Goal: Task Accomplishment & Management: Manage account settings

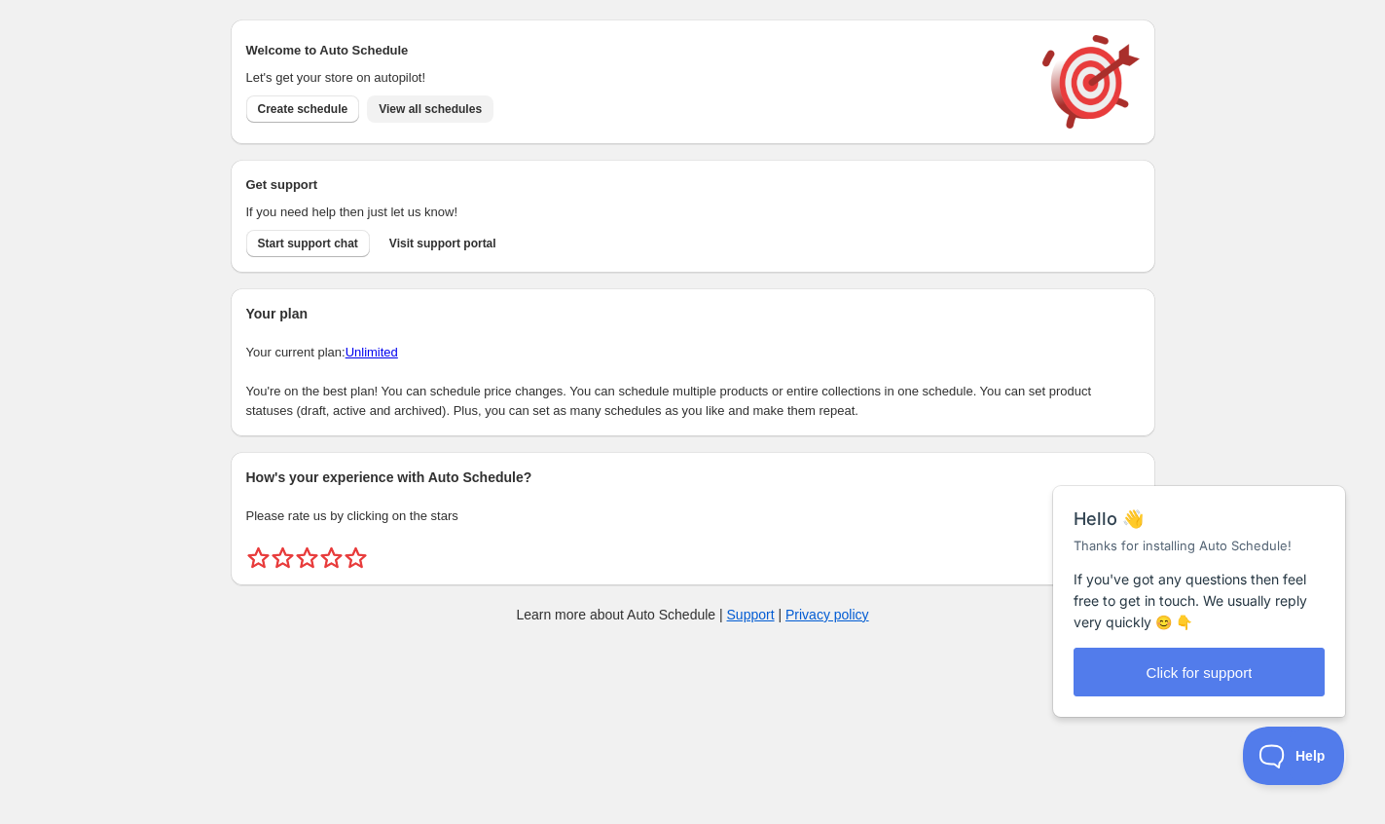
click at [443, 104] on span "View all schedules" at bounding box center [430, 109] width 103 height 16
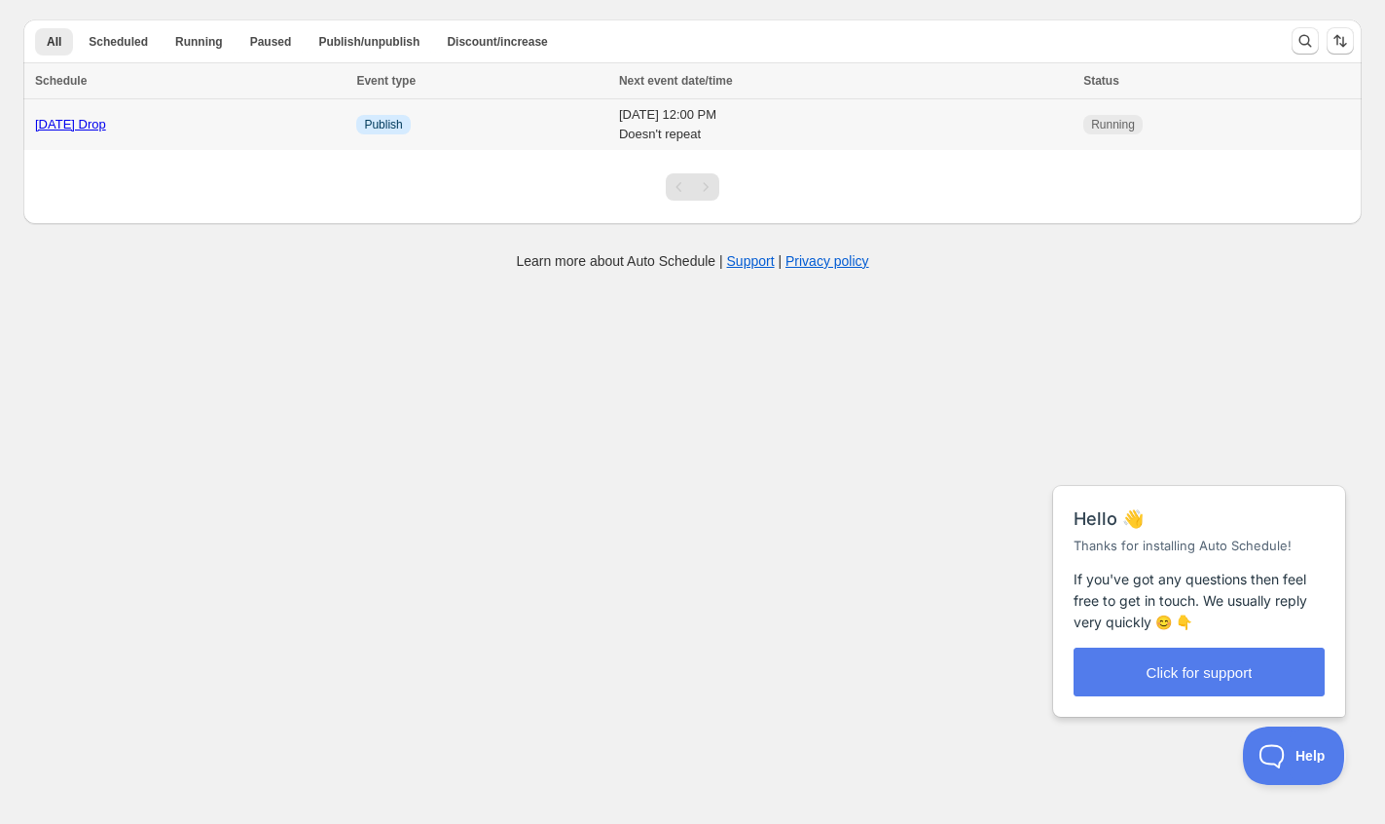
click at [99, 124] on link "[DATE] Drop" at bounding box center [70, 124] width 71 height 15
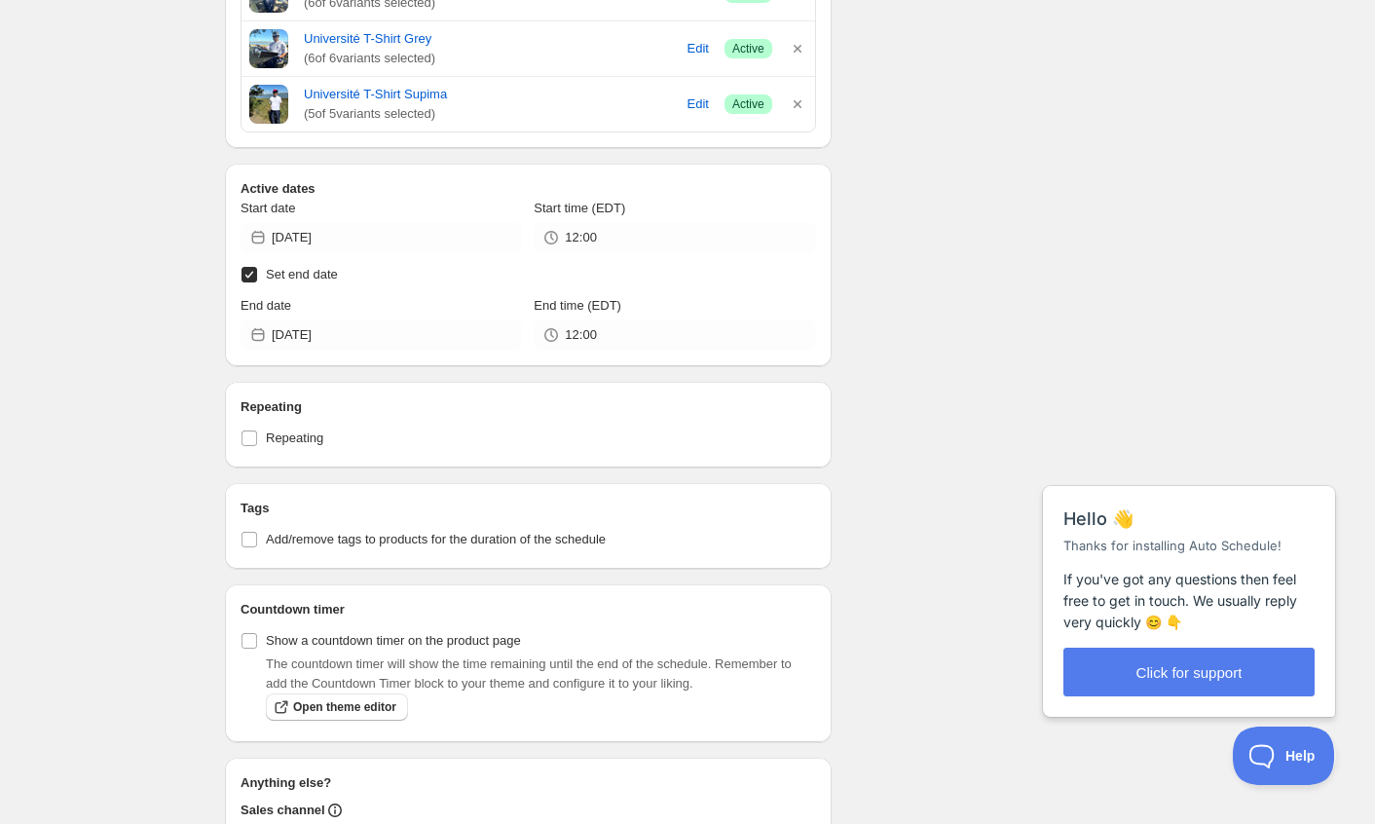
scroll to position [955, 0]
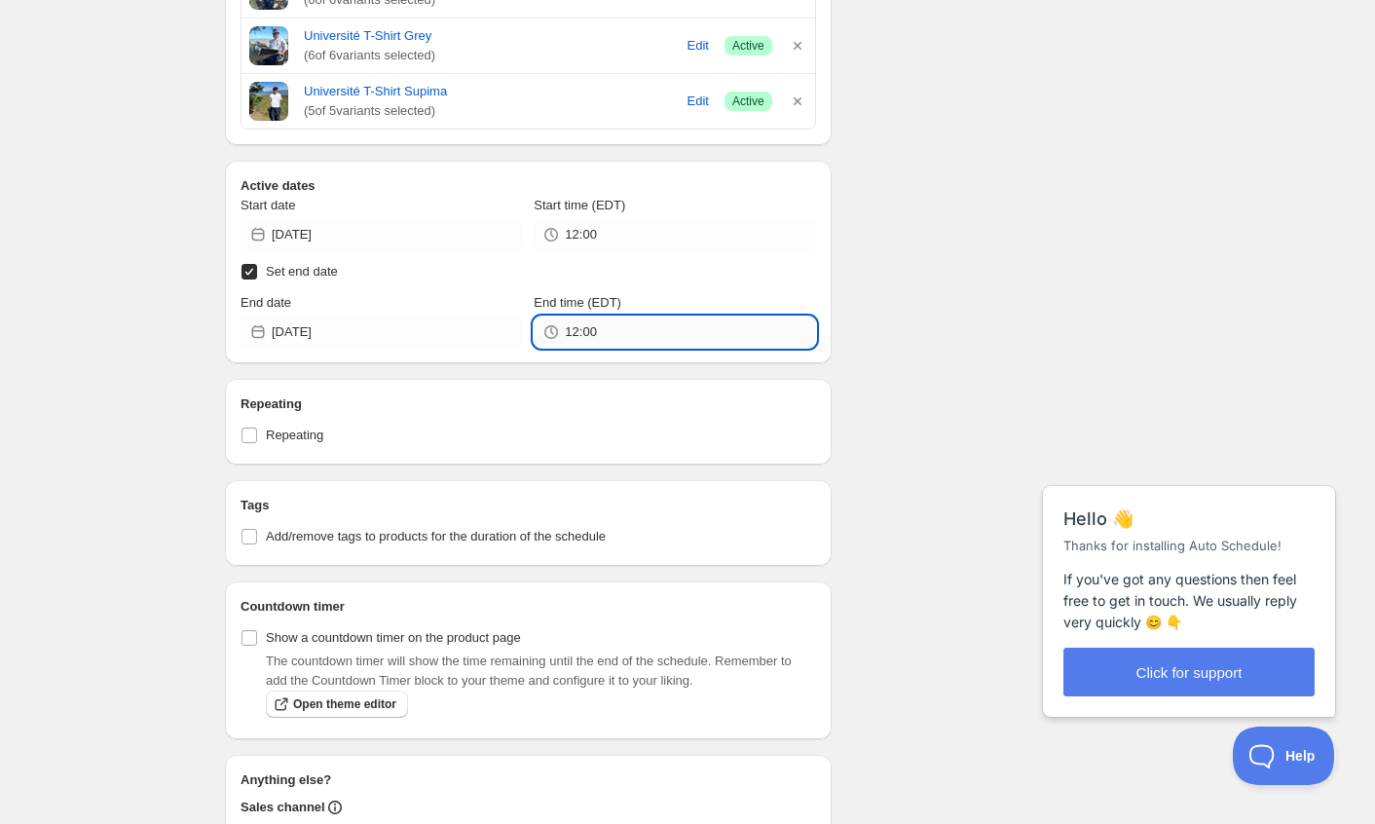
click at [661, 333] on input "12:00" at bounding box center [690, 331] width 250 height 31
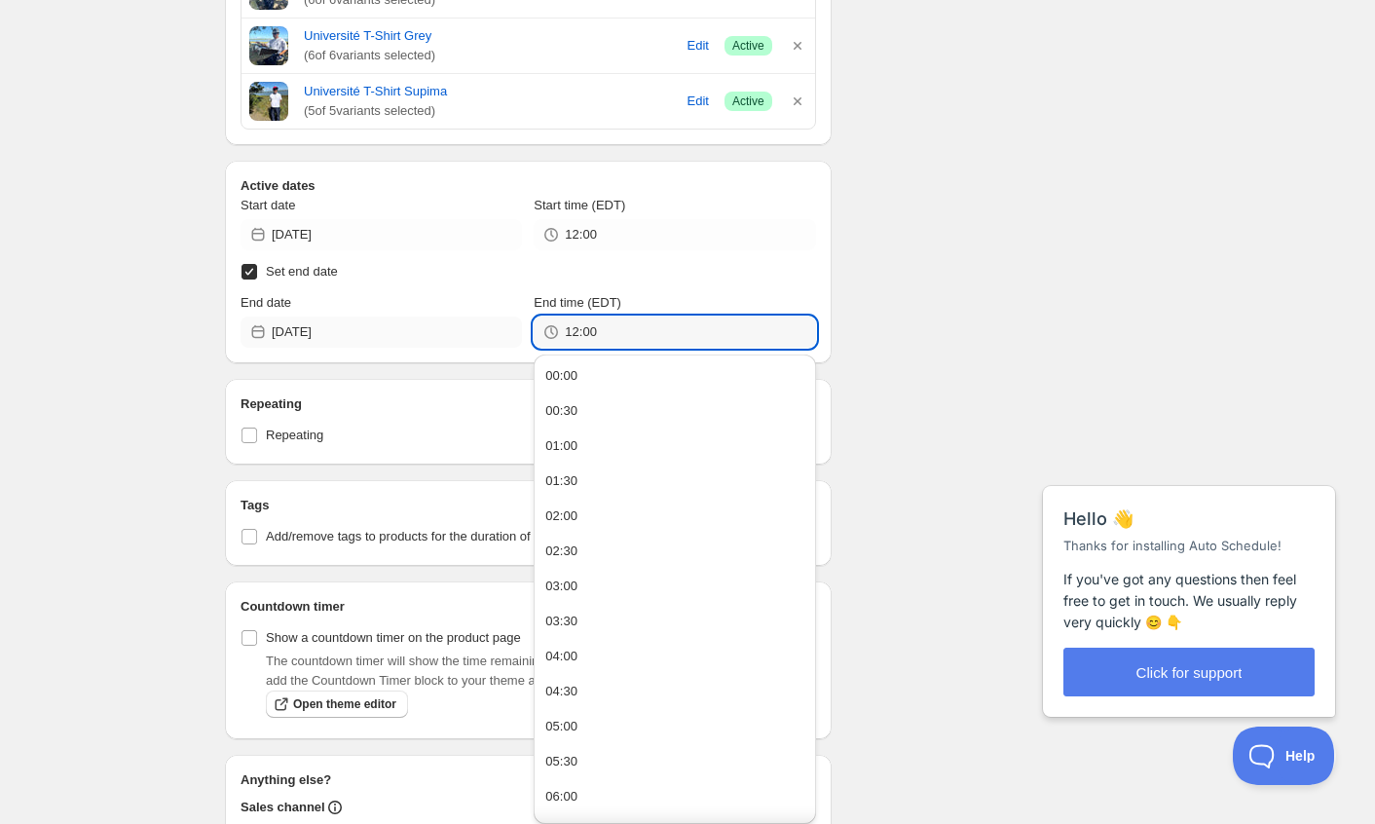
scroll to position [0, 0]
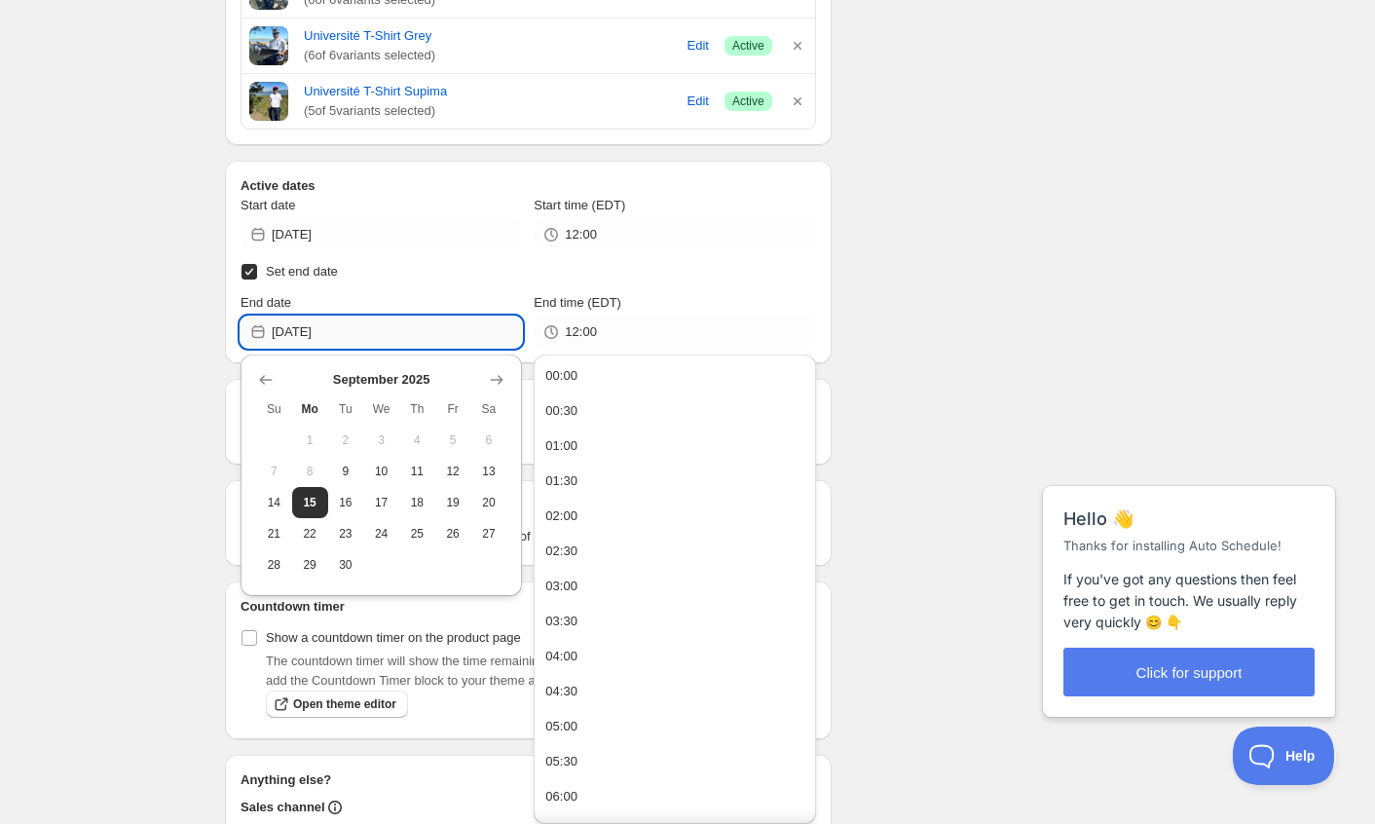
click at [361, 328] on input "[DATE]" at bounding box center [397, 331] width 250 height 31
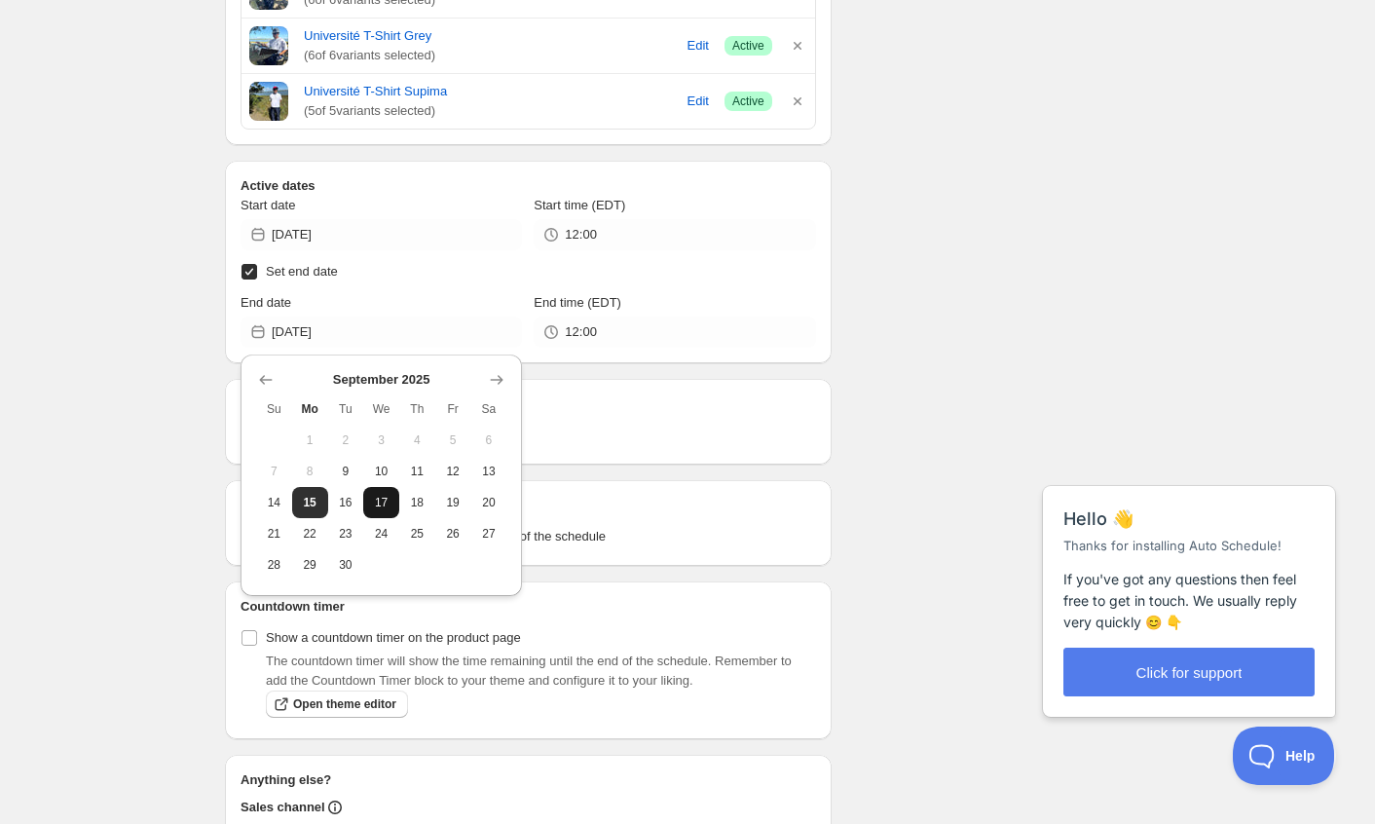
click at [375, 501] on span "17" at bounding box center [381, 503] width 20 height 16
type input "[DATE]"
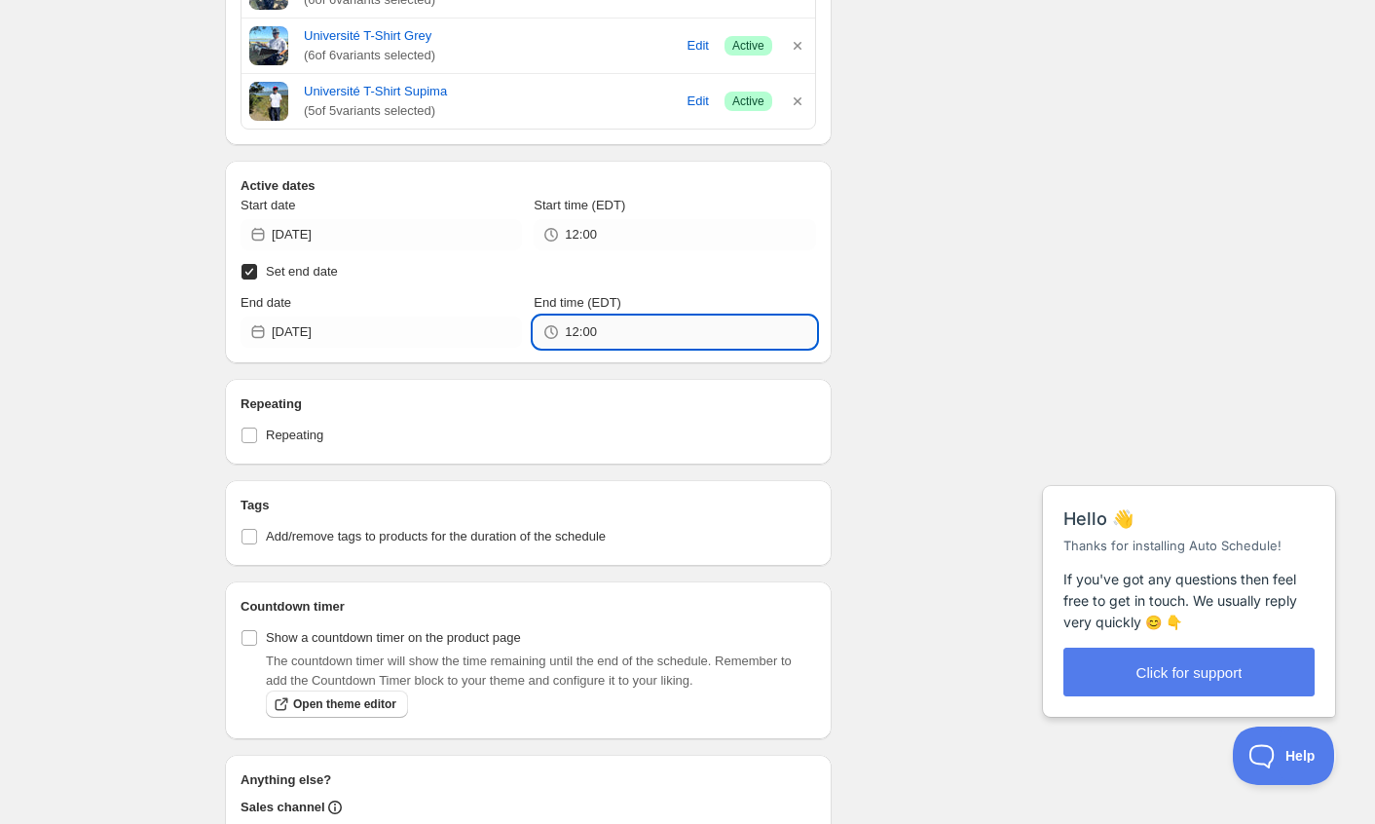
click at [664, 331] on input "12:00" at bounding box center [690, 331] width 250 height 31
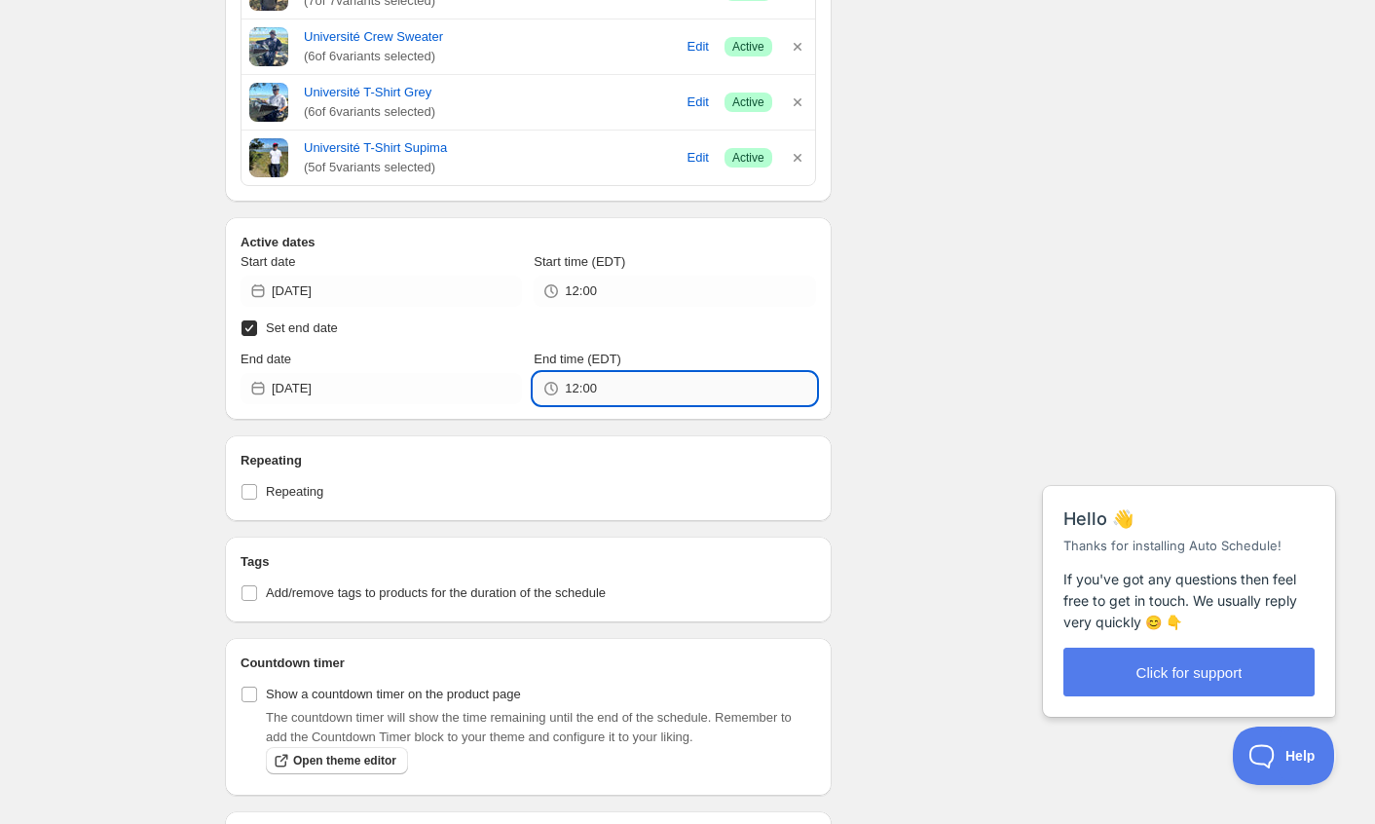
scroll to position [904, 0]
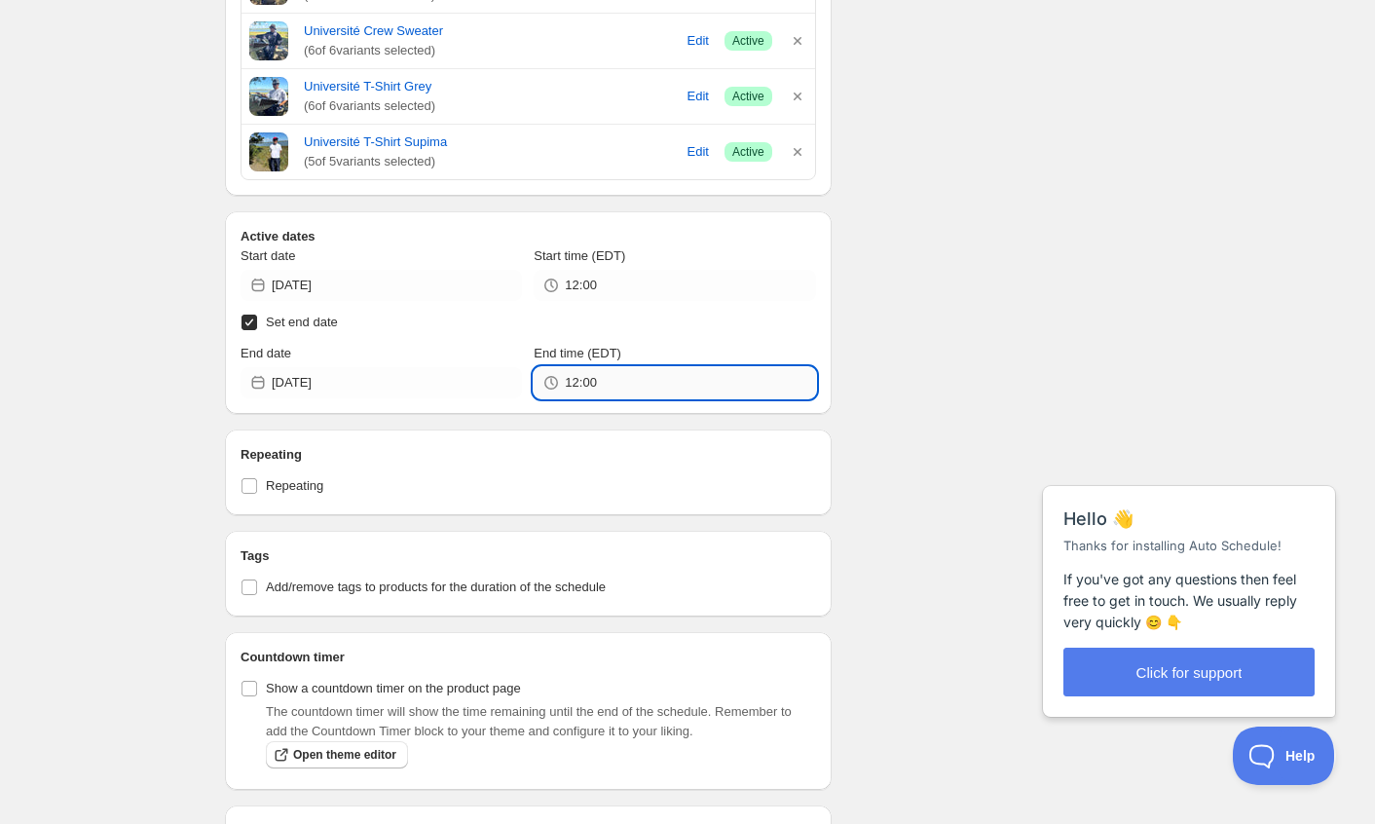
click at [636, 376] on input "12:00" at bounding box center [690, 382] width 250 height 31
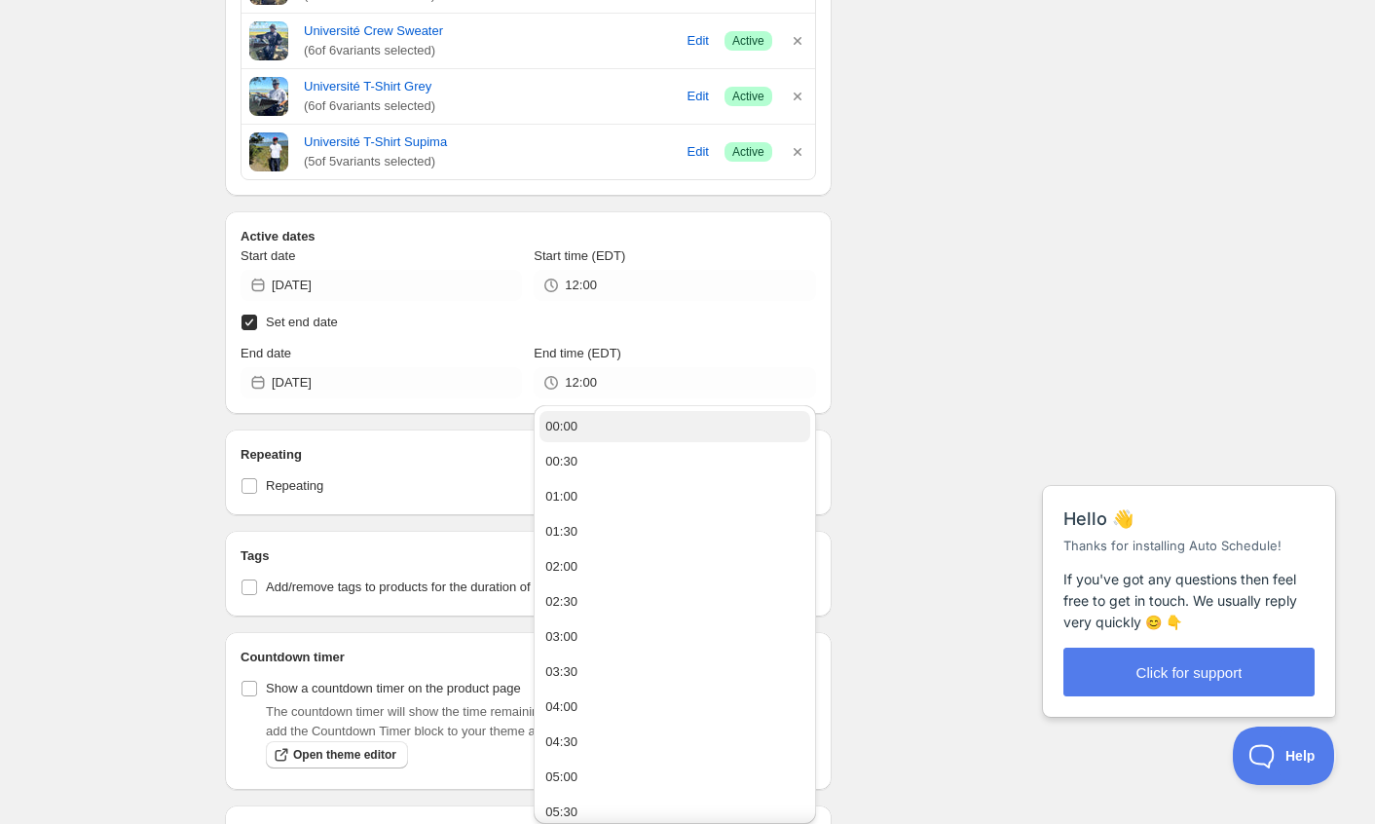
click at [671, 423] on button "00:00" at bounding box center [674, 426] width 270 height 31
type input "00:00"
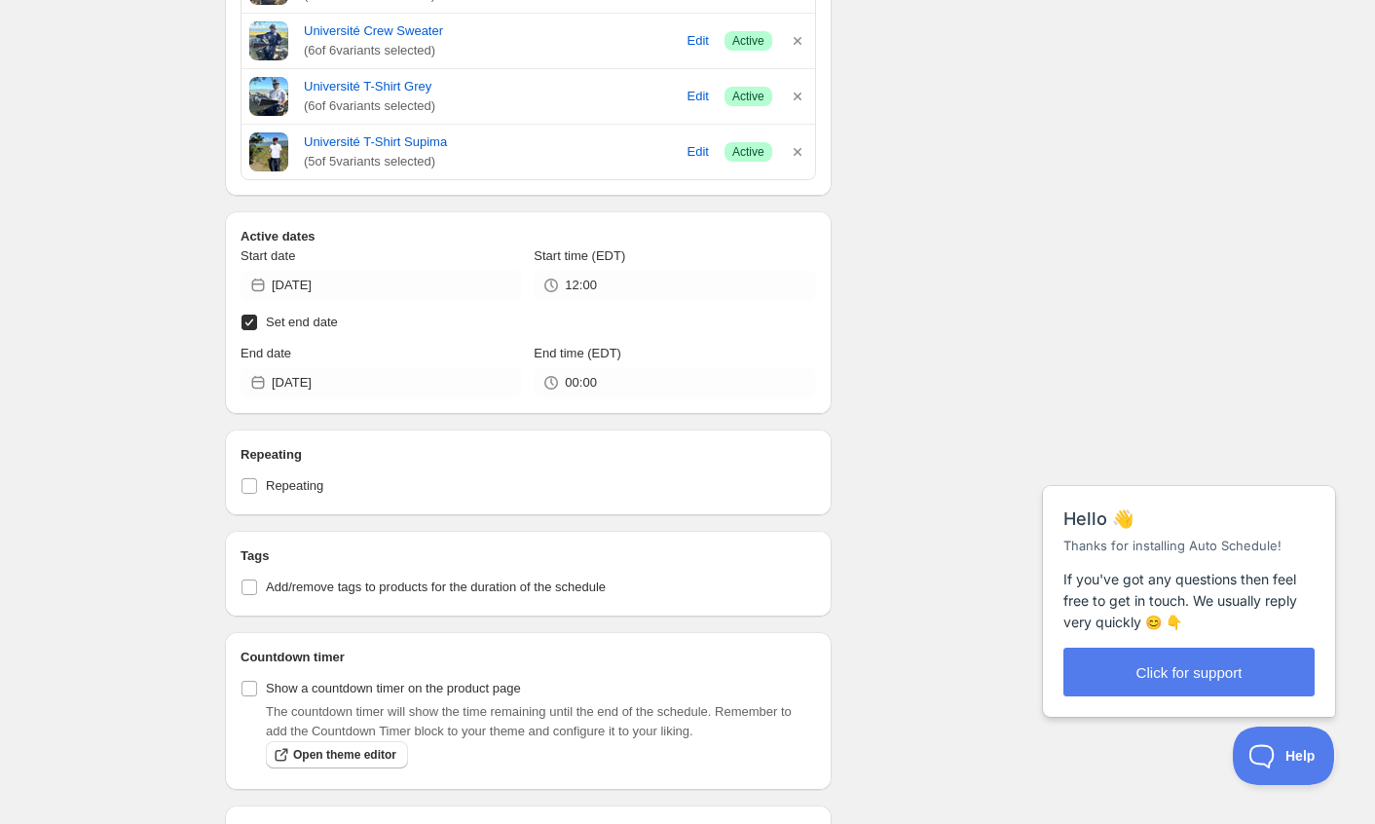
click at [966, 387] on div "Schedule name [DATE] Drop Your customers won't see this Action Action Publish p…" at bounding box center [679, 191] width 941 height 2074
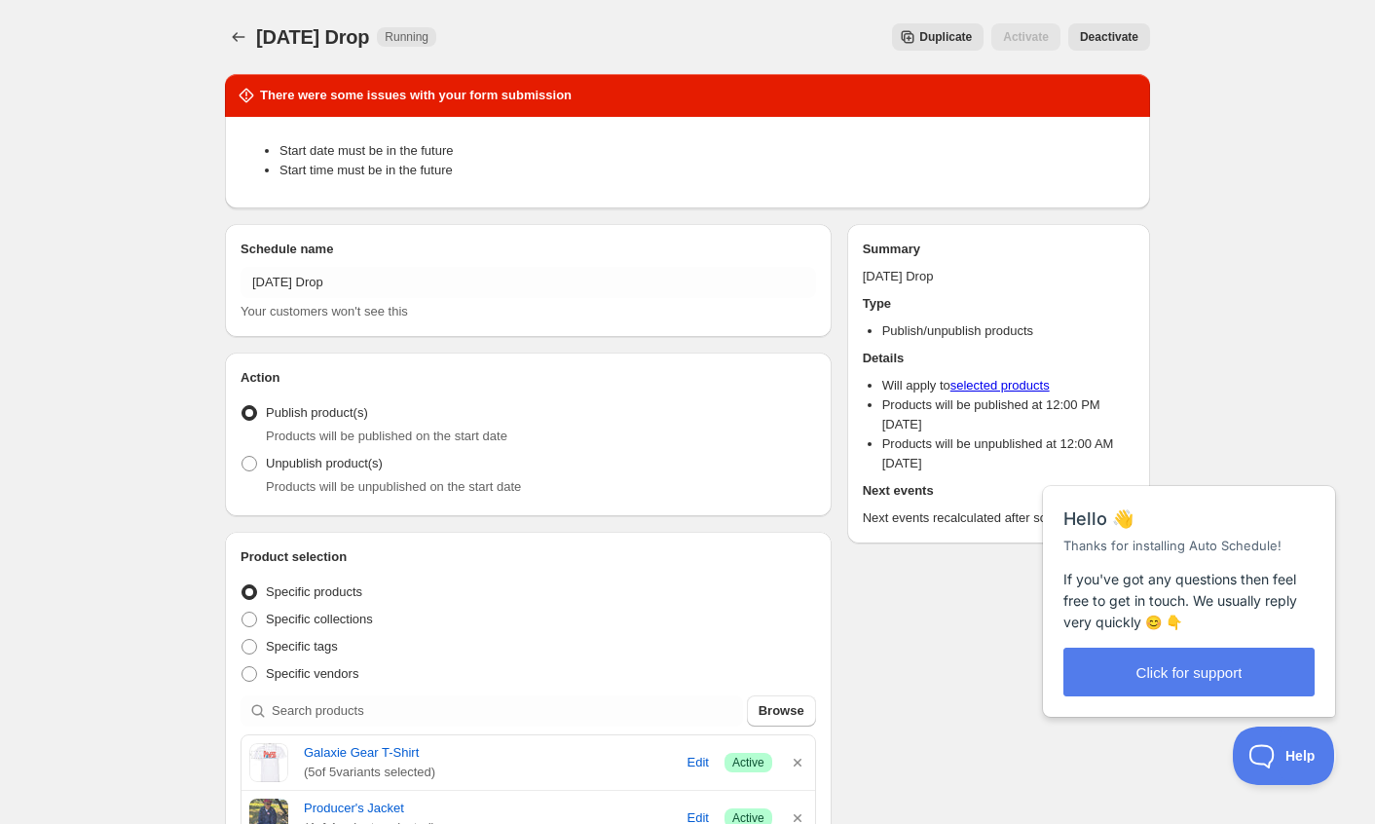
scroll to position [0, 0]
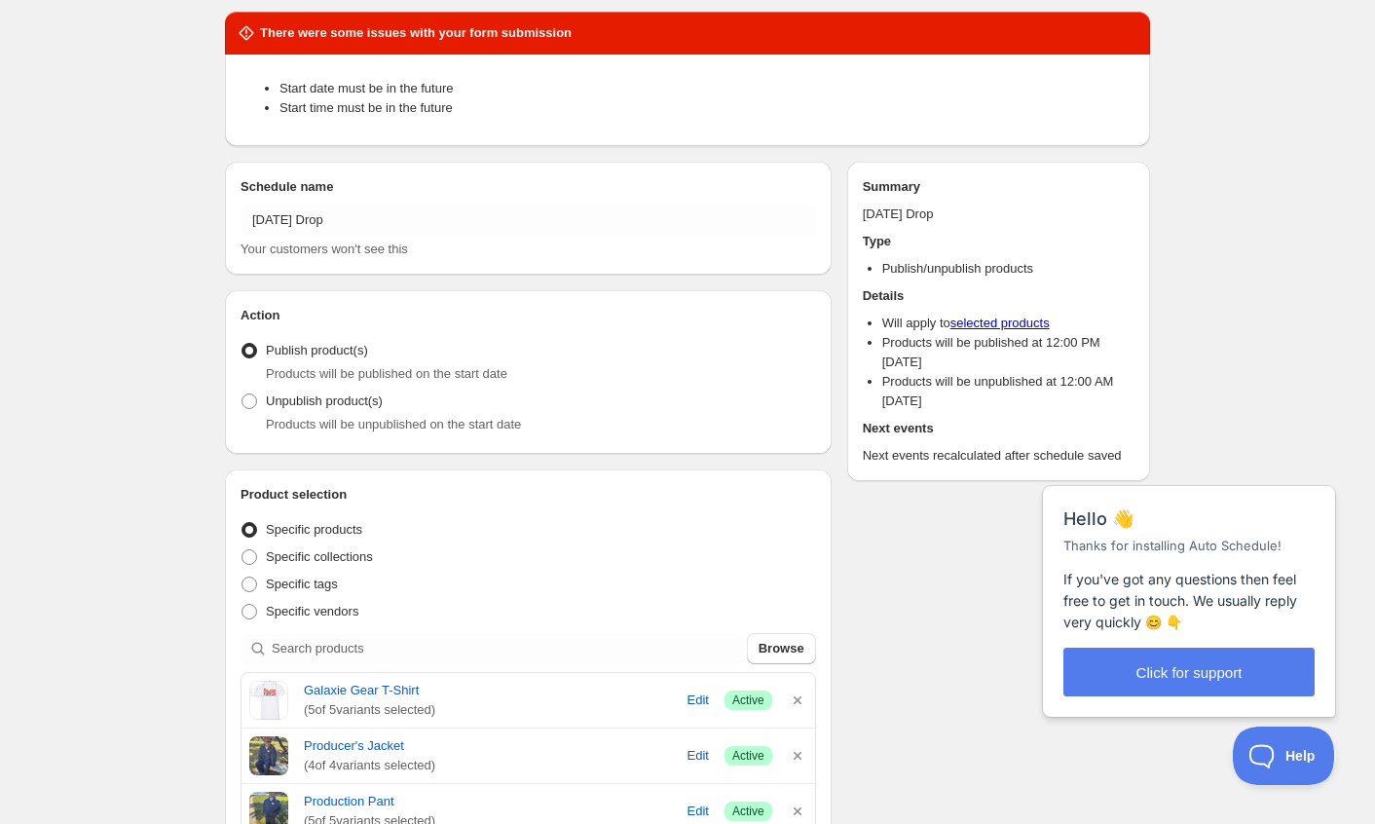
scroll to position [64, 0]
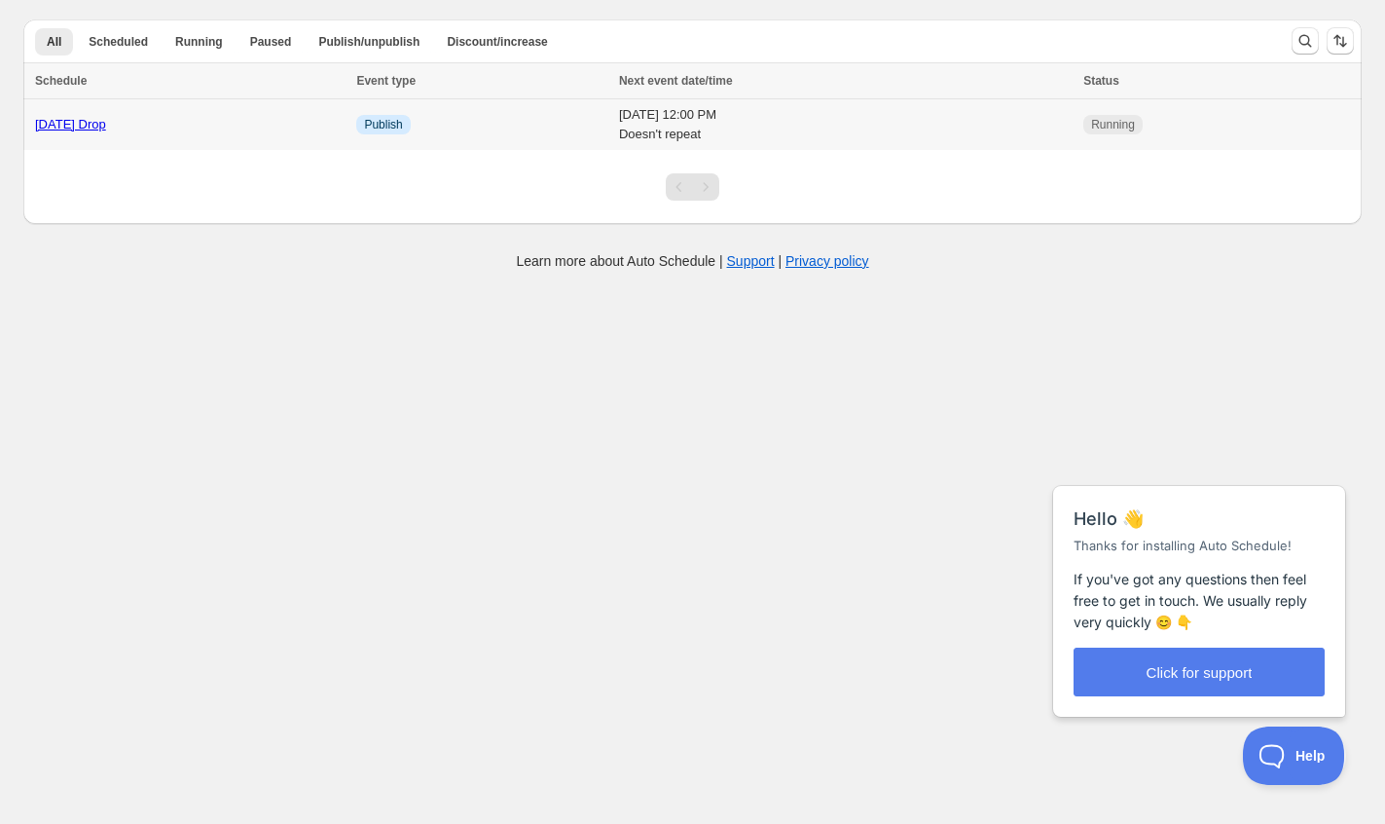
click at [583, 124] on td "Info Publish" at bounding box center [482, 125] width 263 height 52
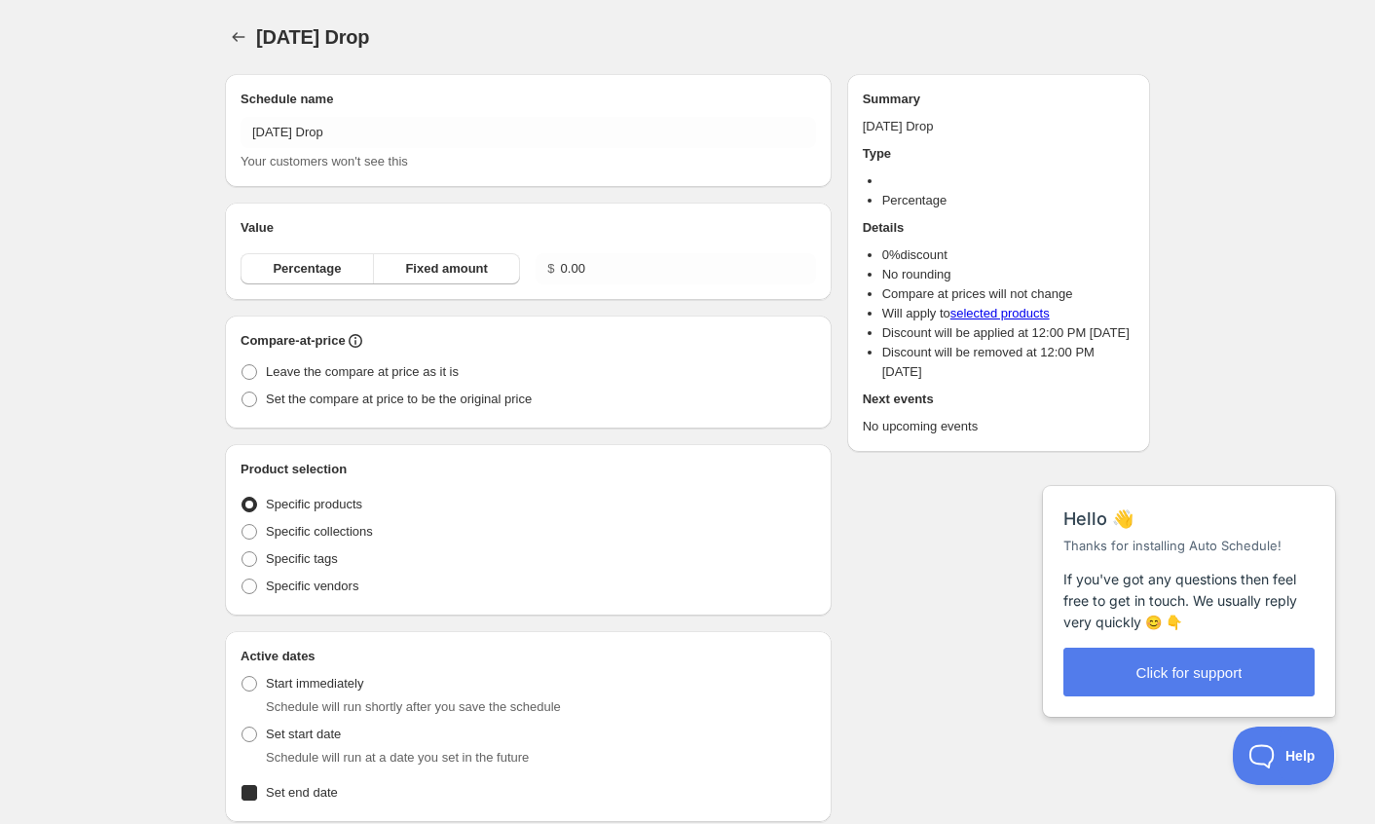
radio input "true"
checkbox input "true"
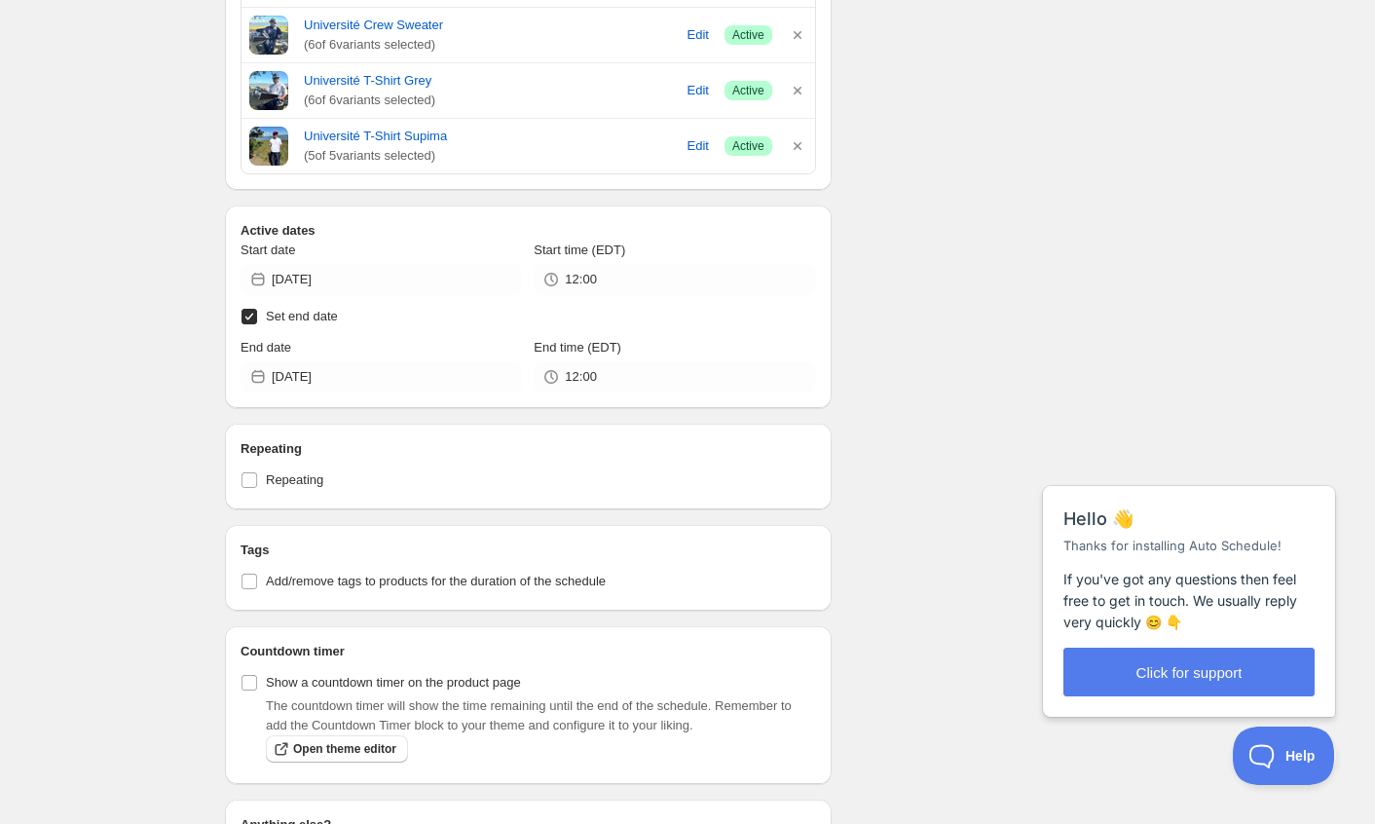
scroll to position [911, 0]
click at [1152, 666] on button "Click for support" at bounding box center [1188, 671] width 251 height 49
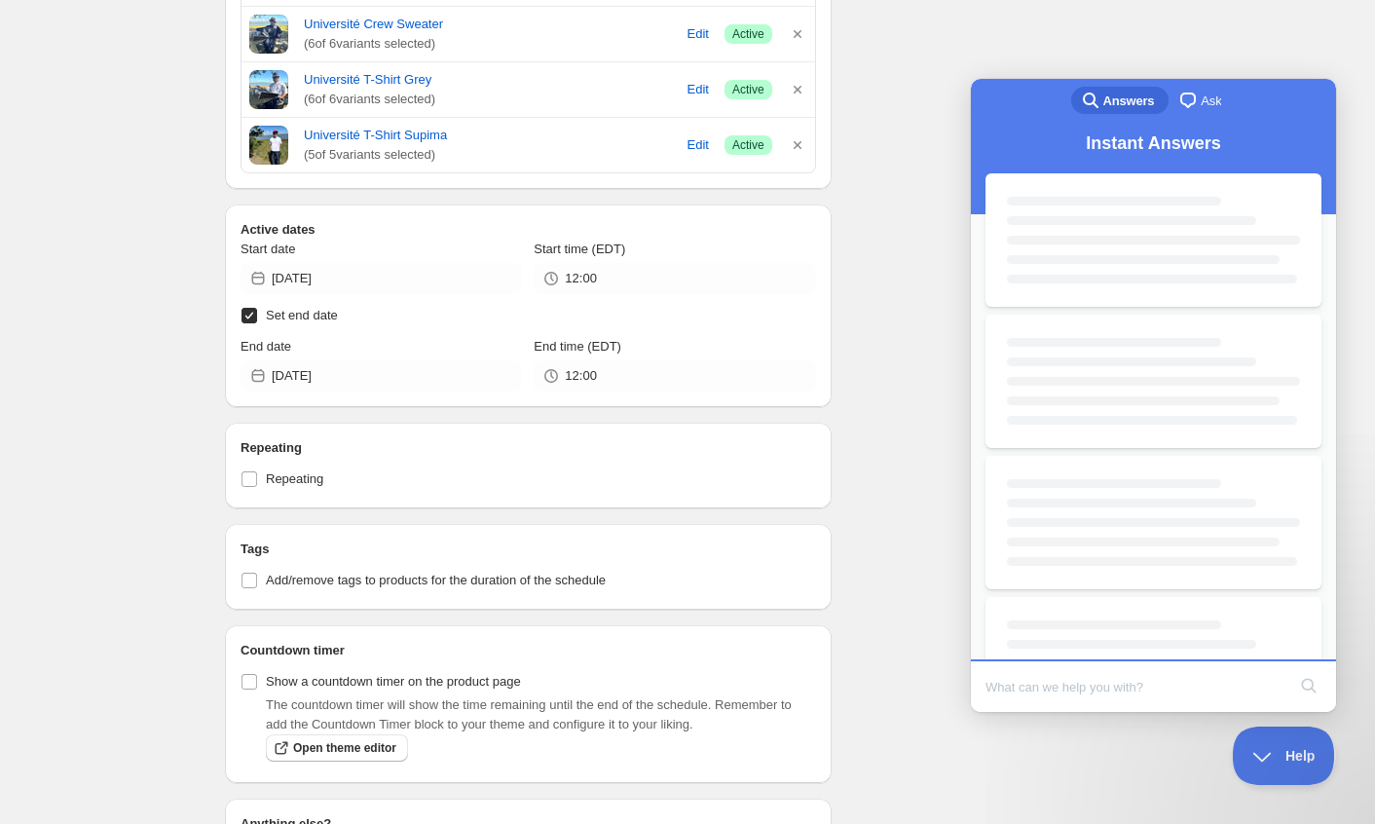
scroll to position [0, 0]
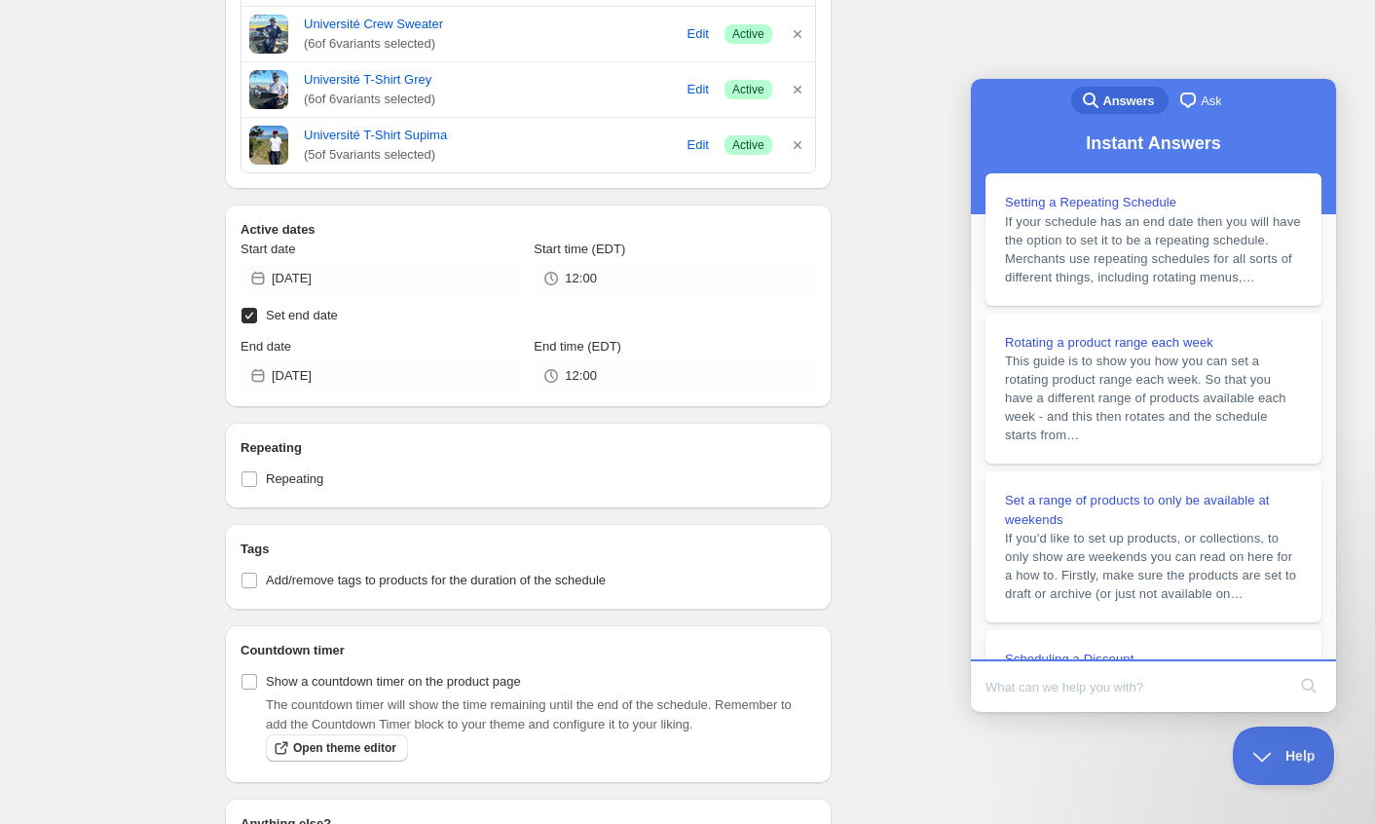
click at [1155, 675] on input "Search Doc articles" at bounding box center [1135, 686] width 300 height 41
type input "how to change end date"
click at [1309, 688] on button "search" at bounding box center [1308, 685] width 31 height 31
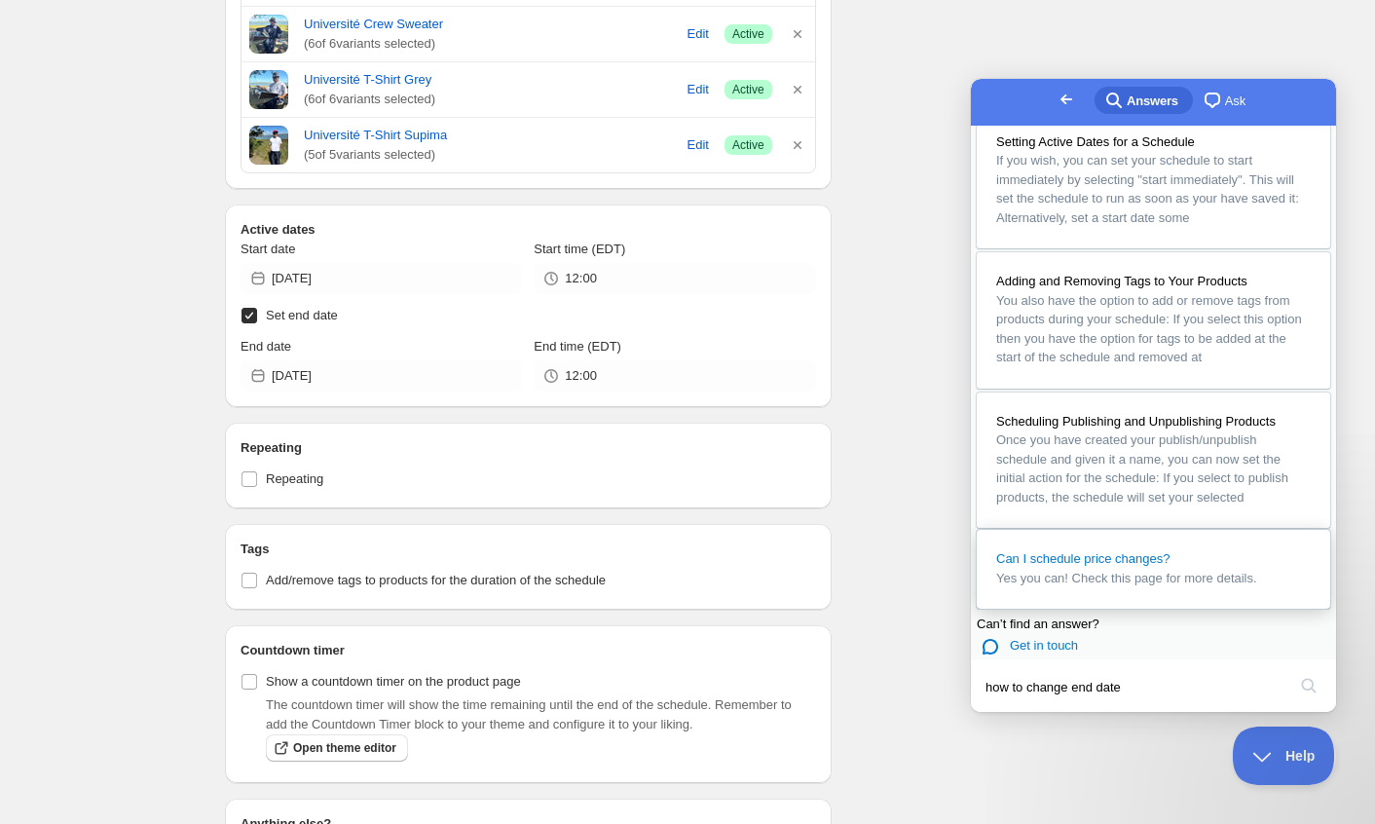
scroll to position [1200, 0]
click at [1109, 410] on div "Scheduling Publishing and Unpublishing Products" at bounding box center [1153, 419] width 314 height 19
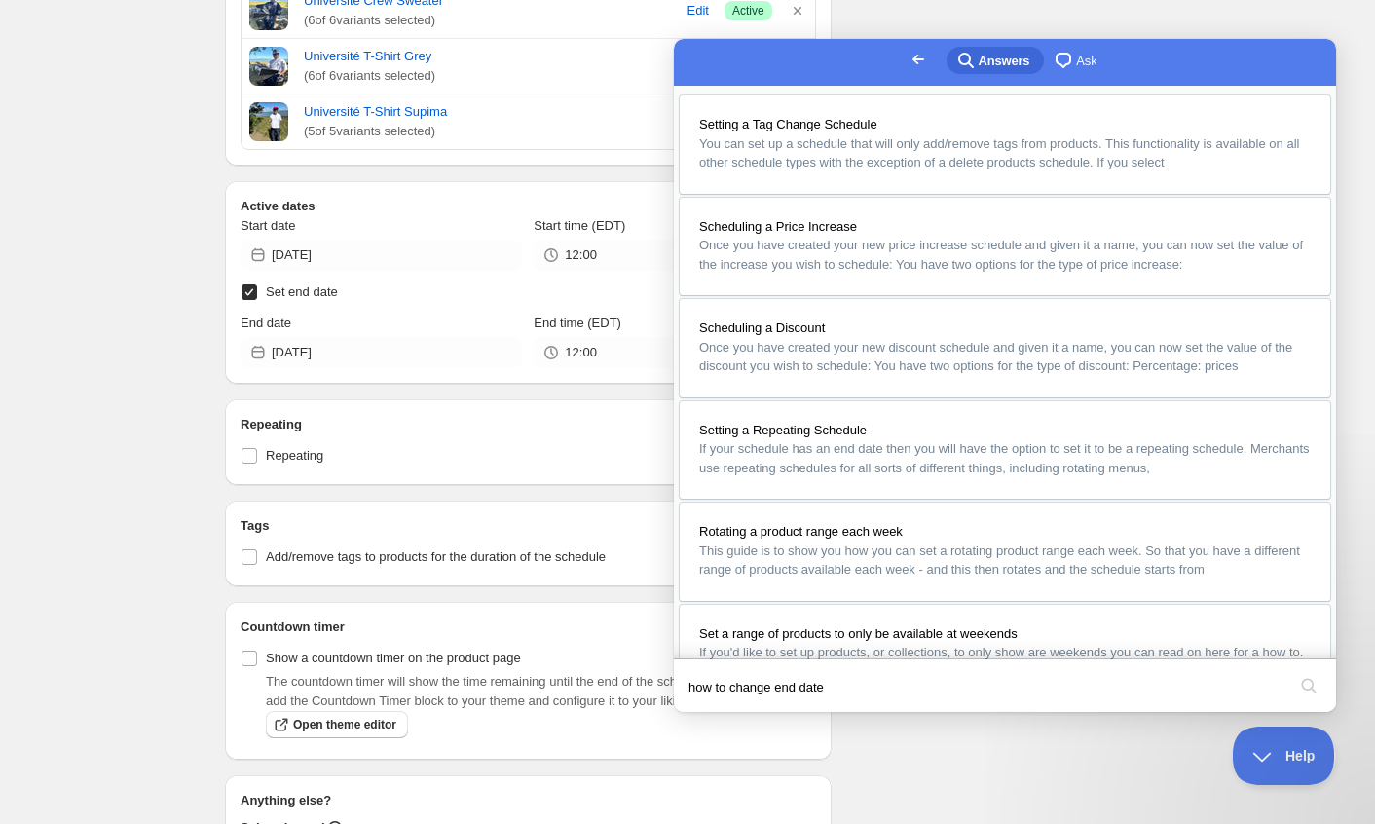
scroll to position [1478, 0]
click at [1275, 740] on button "Help" at bounding box center [1276, 751] width 101 height 58
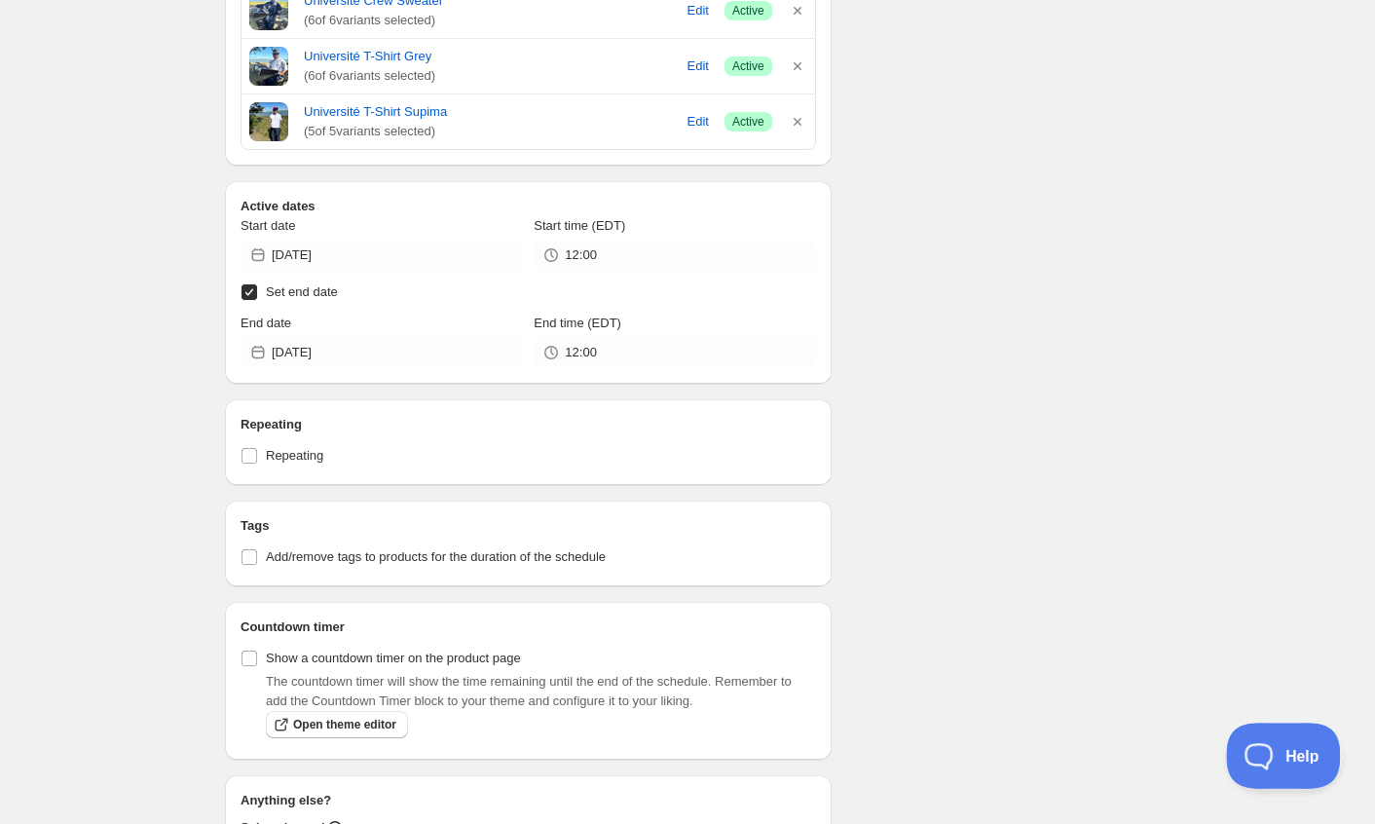
click at [1275, 740] on button "Help" at bounding box center [1276, 751] width 101 height 58
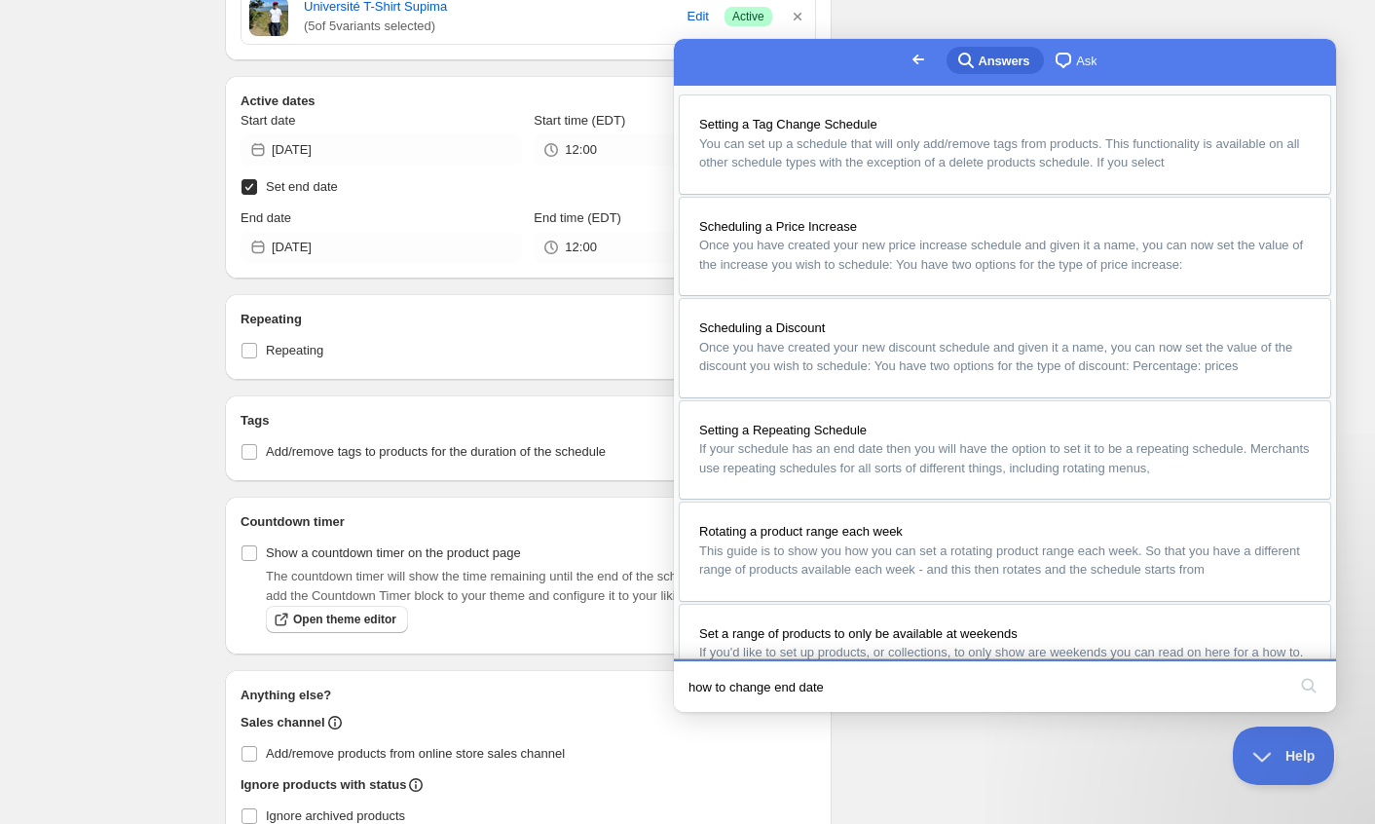
scroll to position [0, 0]
click at [710, 713] on button "Close" at bounding box center [692, 725] width 35 height 25
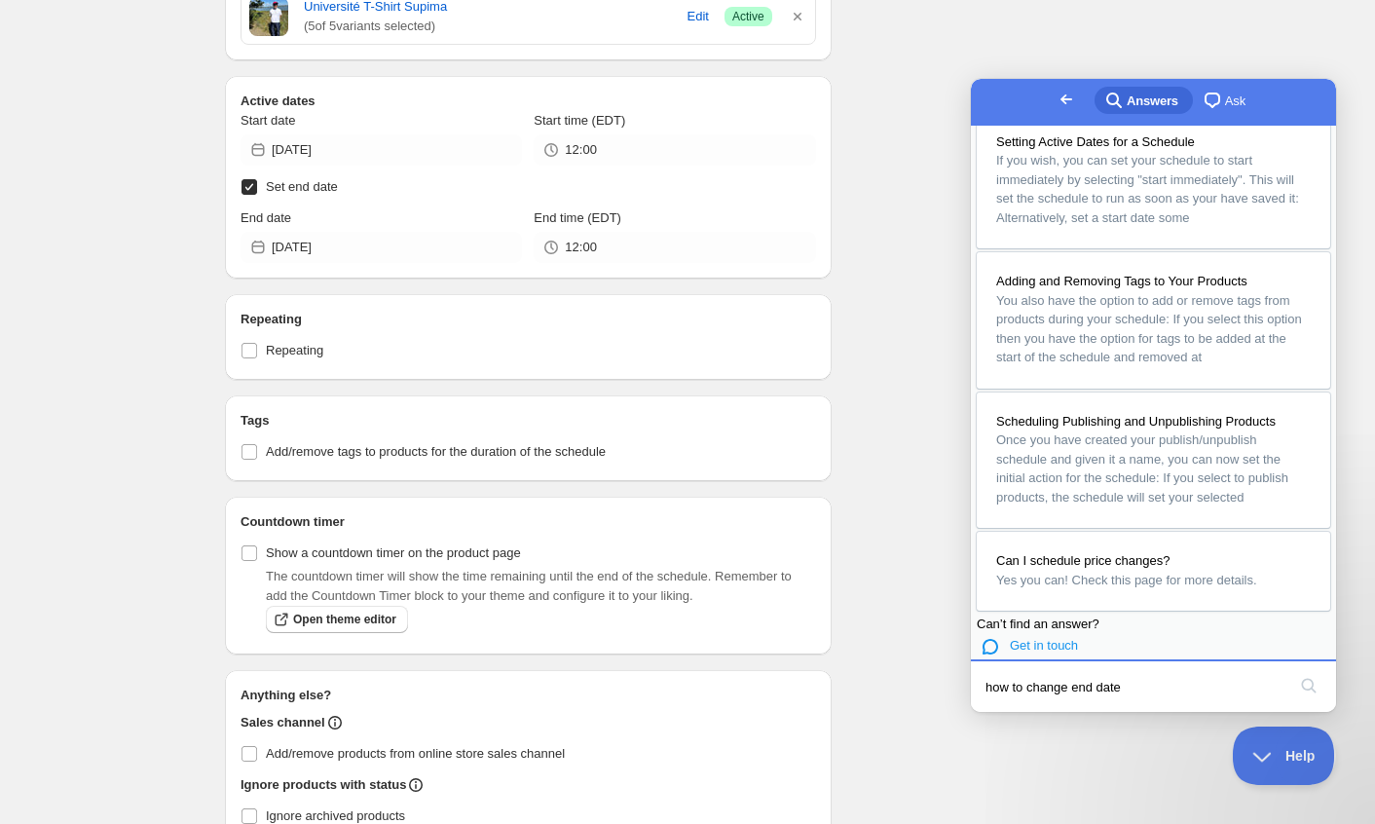
scroll to position [1200, 0]
click at [1049, 638] on span "Get in touch" at bounding box center [1044, 645] width 68 height 15
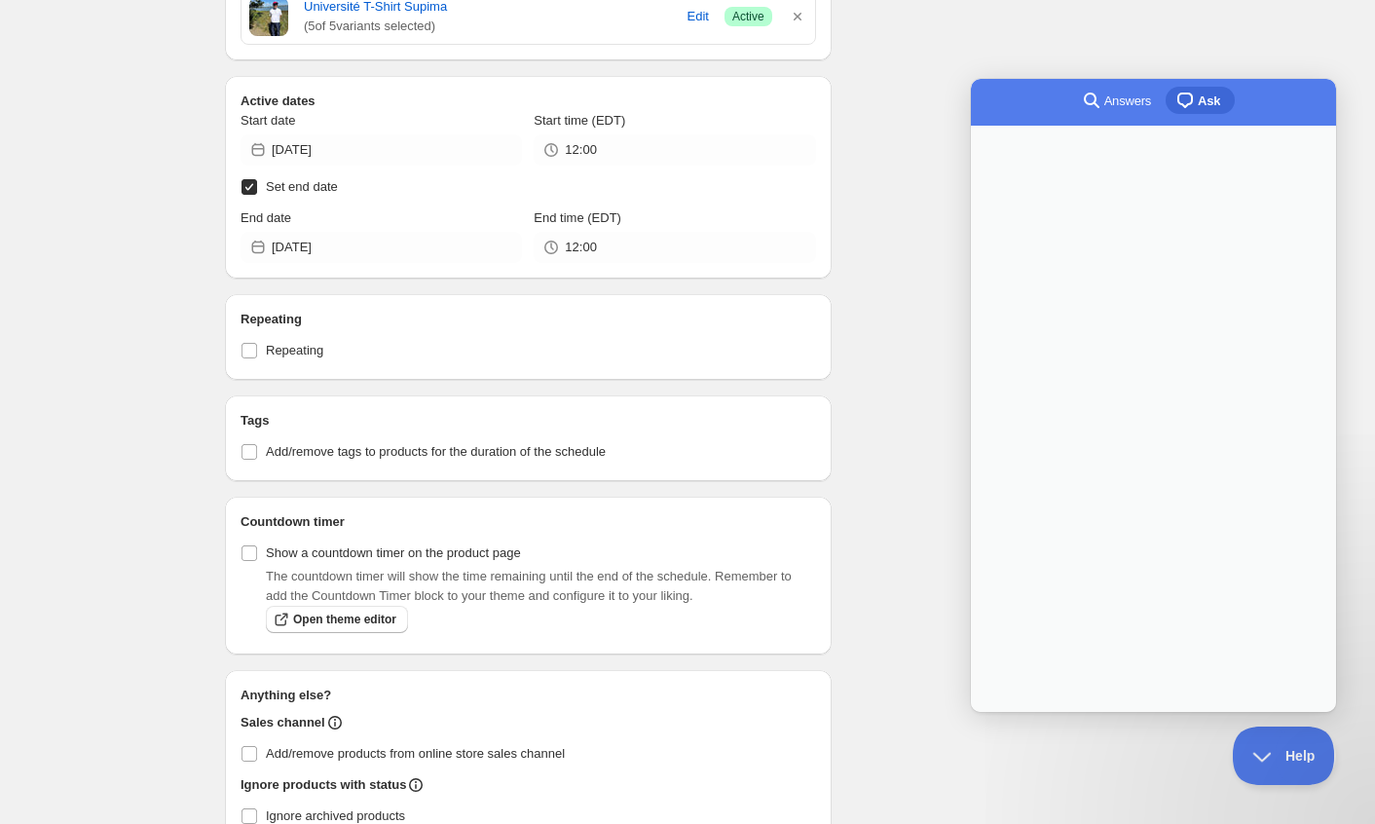
scroll to position [0, 0]
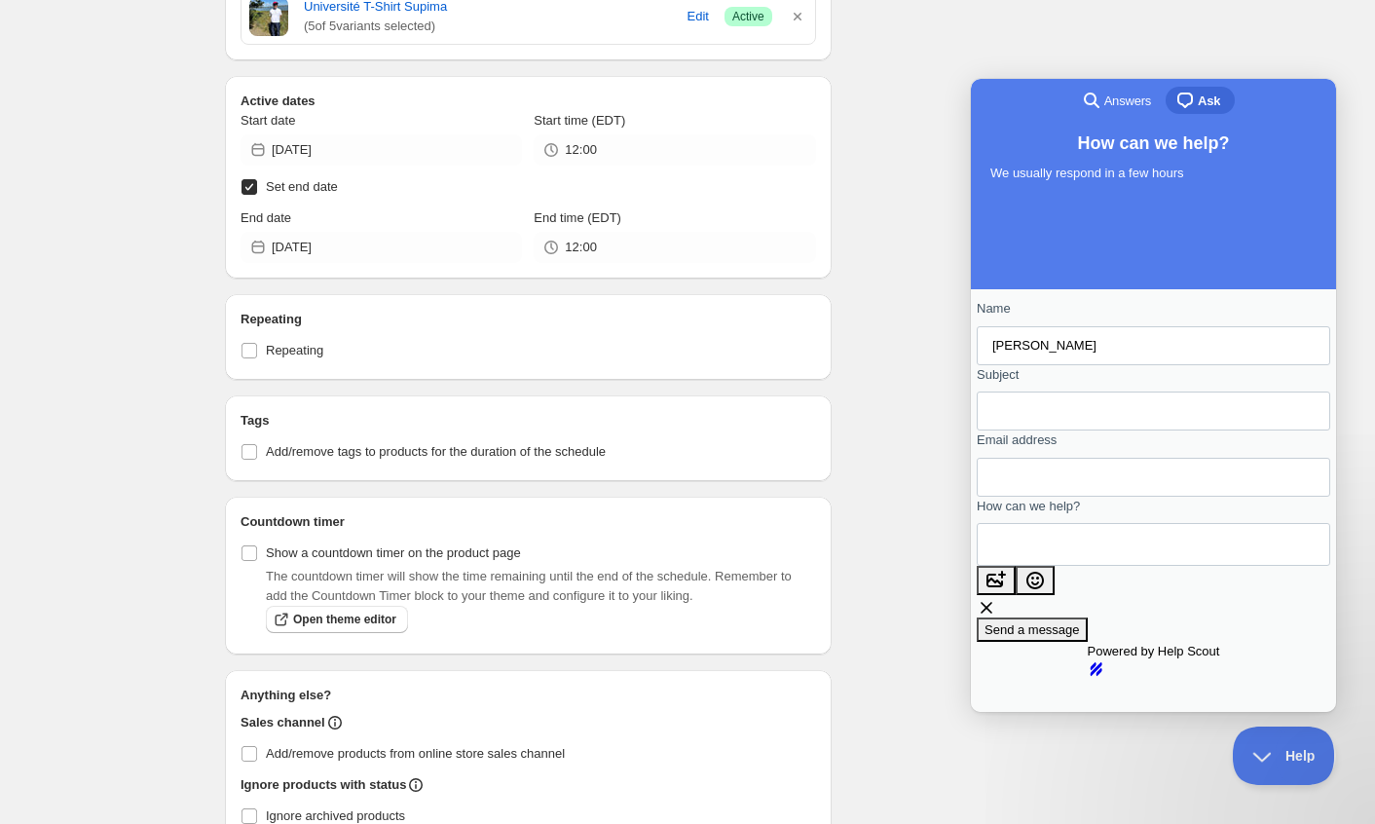
type input "[PERSON_NAME]"
type input "Change End Date"
type input "[PERSON_NAME][EMAIL_ADDRESS][PERSON_NAME][PERSON_NAME][DOMAIN_NAME]"
type textarea "S"
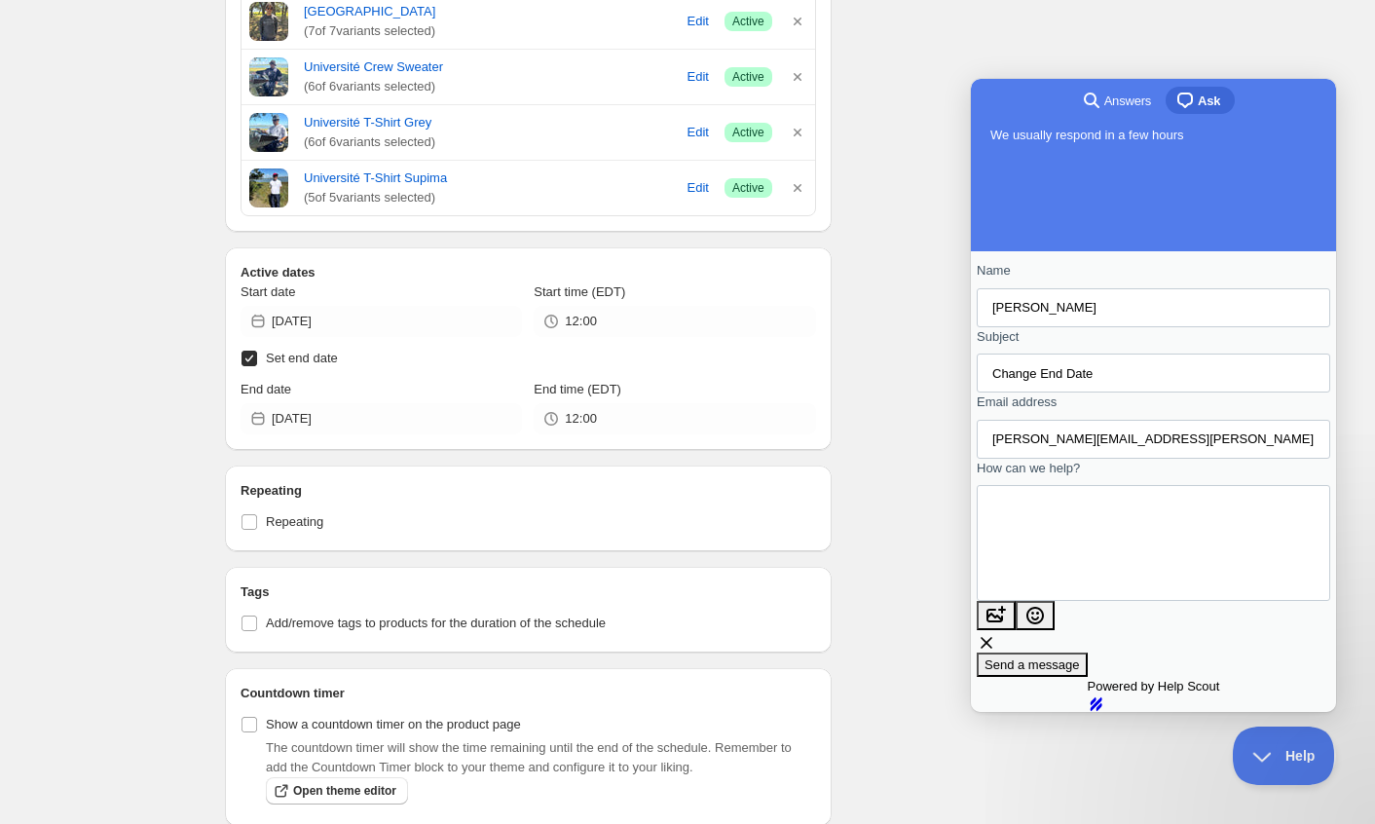
scroll to position [114, 0]
type textarea "We have a campaign running right now and want to change our end date, however w…"
click at [1080, 657] on span "Send a message" at bounding box center [1031, 664] width 95 height 15
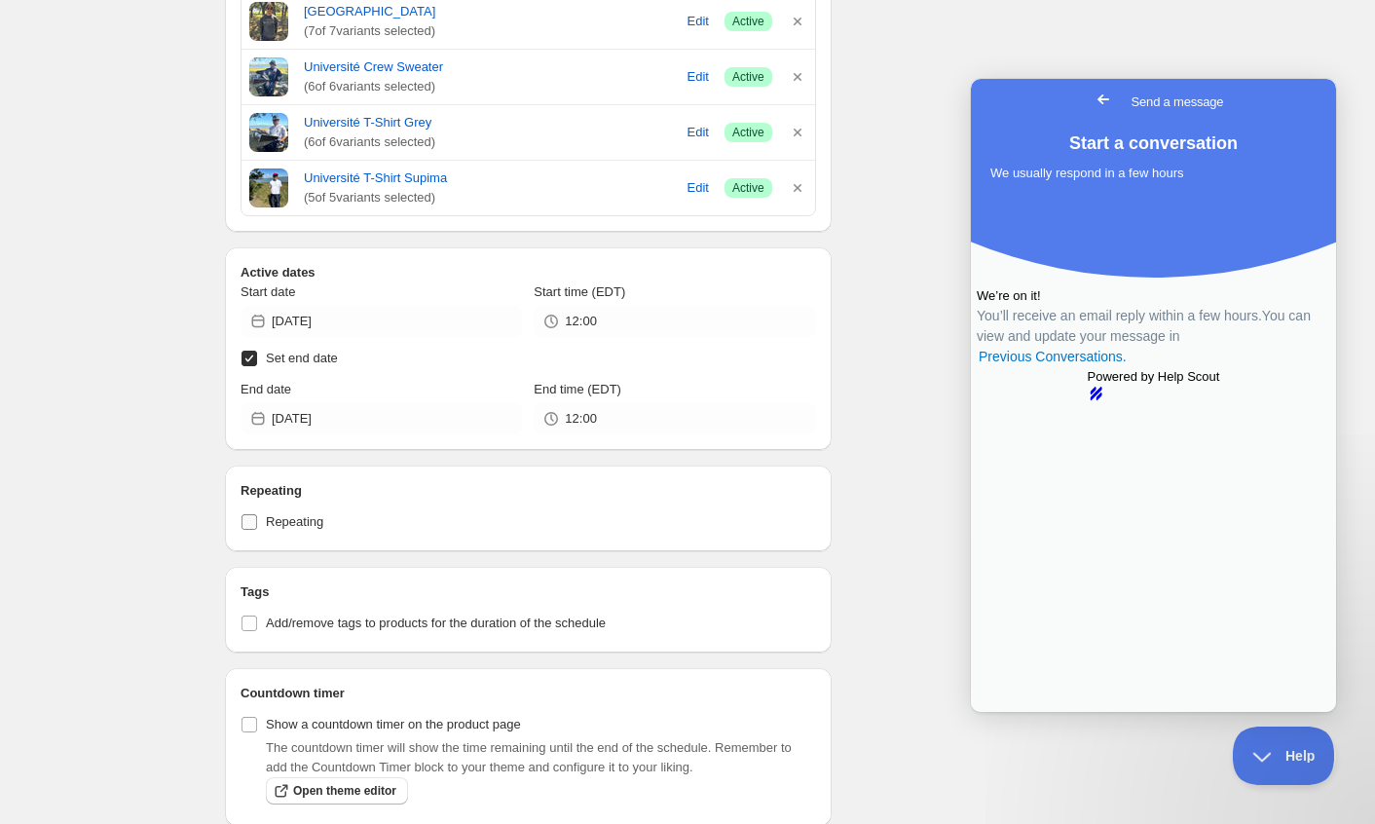
scroll to position [0, 0]
click at [1109, 367] on link "Previous Conversations ." at bounding box center [1053, 357] width 152 height 20
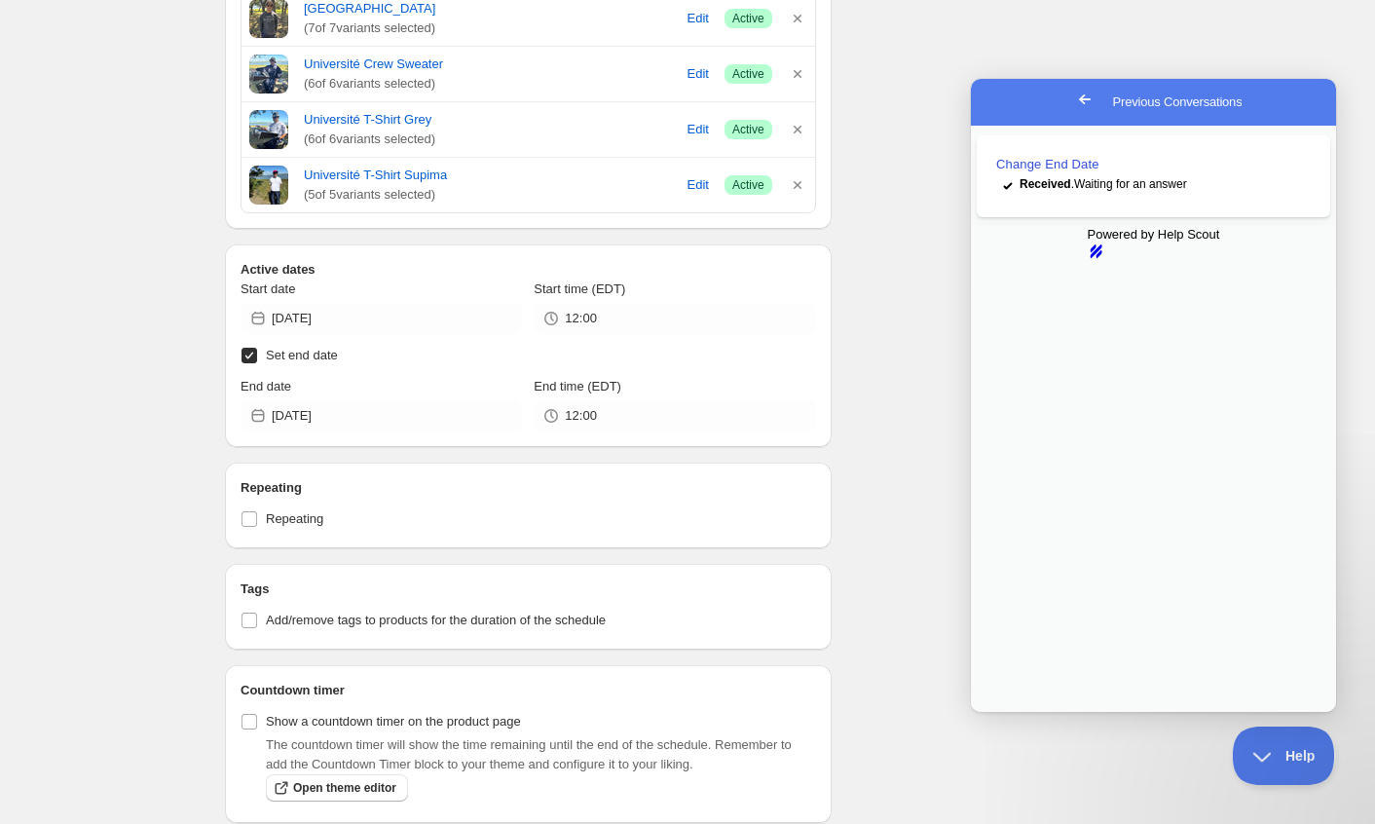
scroll to position [872, 0]
click at [1267, 759] on button "Help" at bounding box center [1276, 751] width 101 height 58
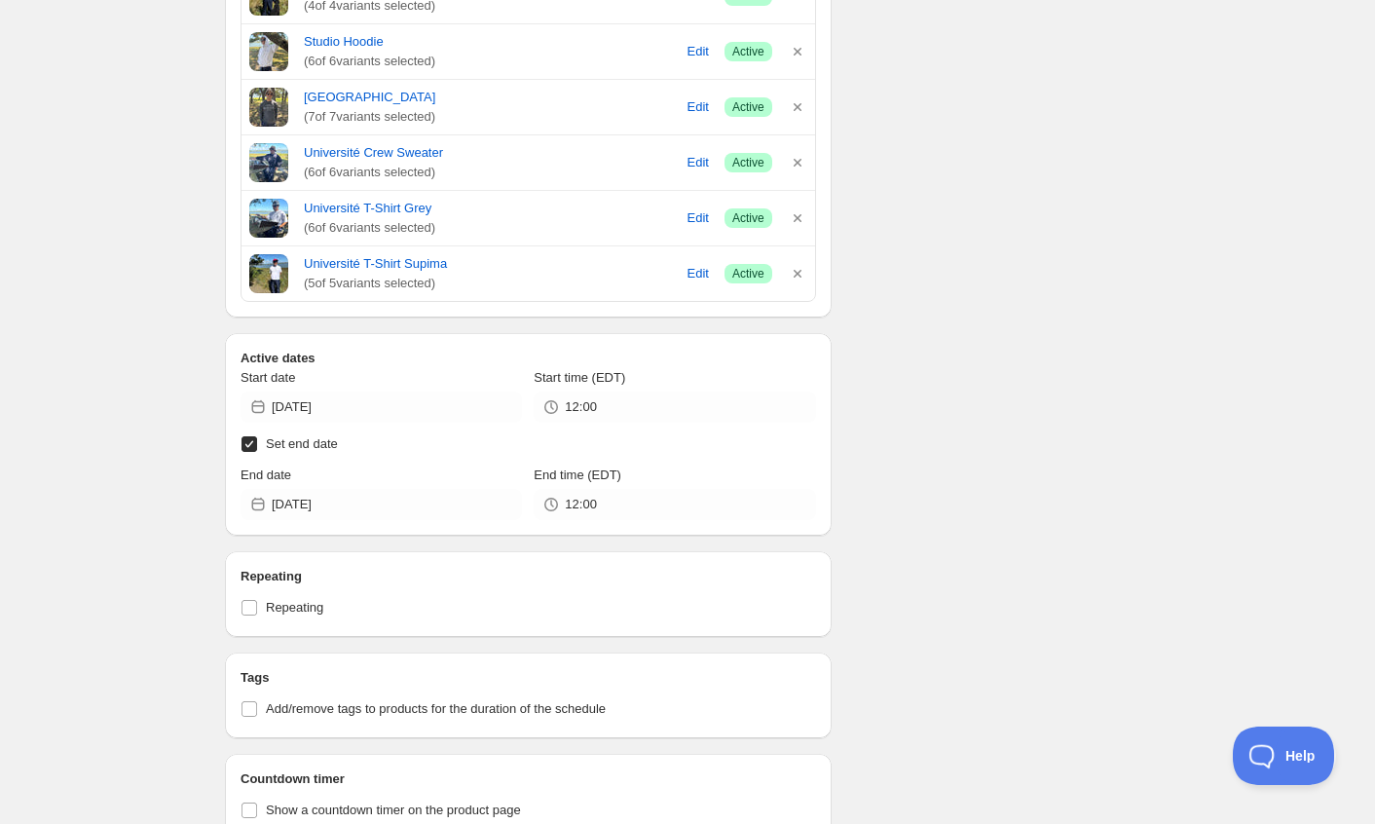
scroll to position [0, 0]
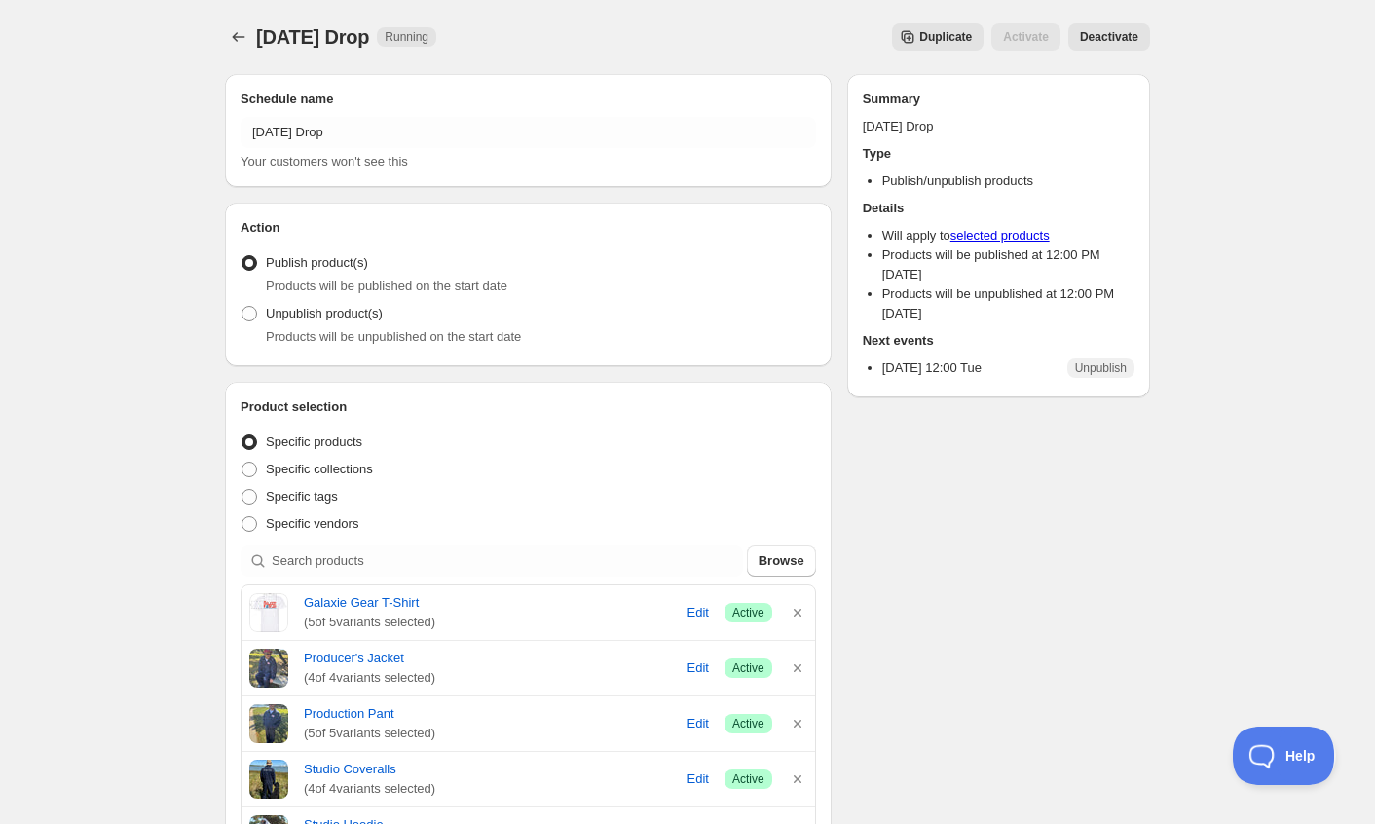
click at [948, 359] on p "[DATE] 12:00 Tue" at bounding box center [931, 367] width 99 height 19
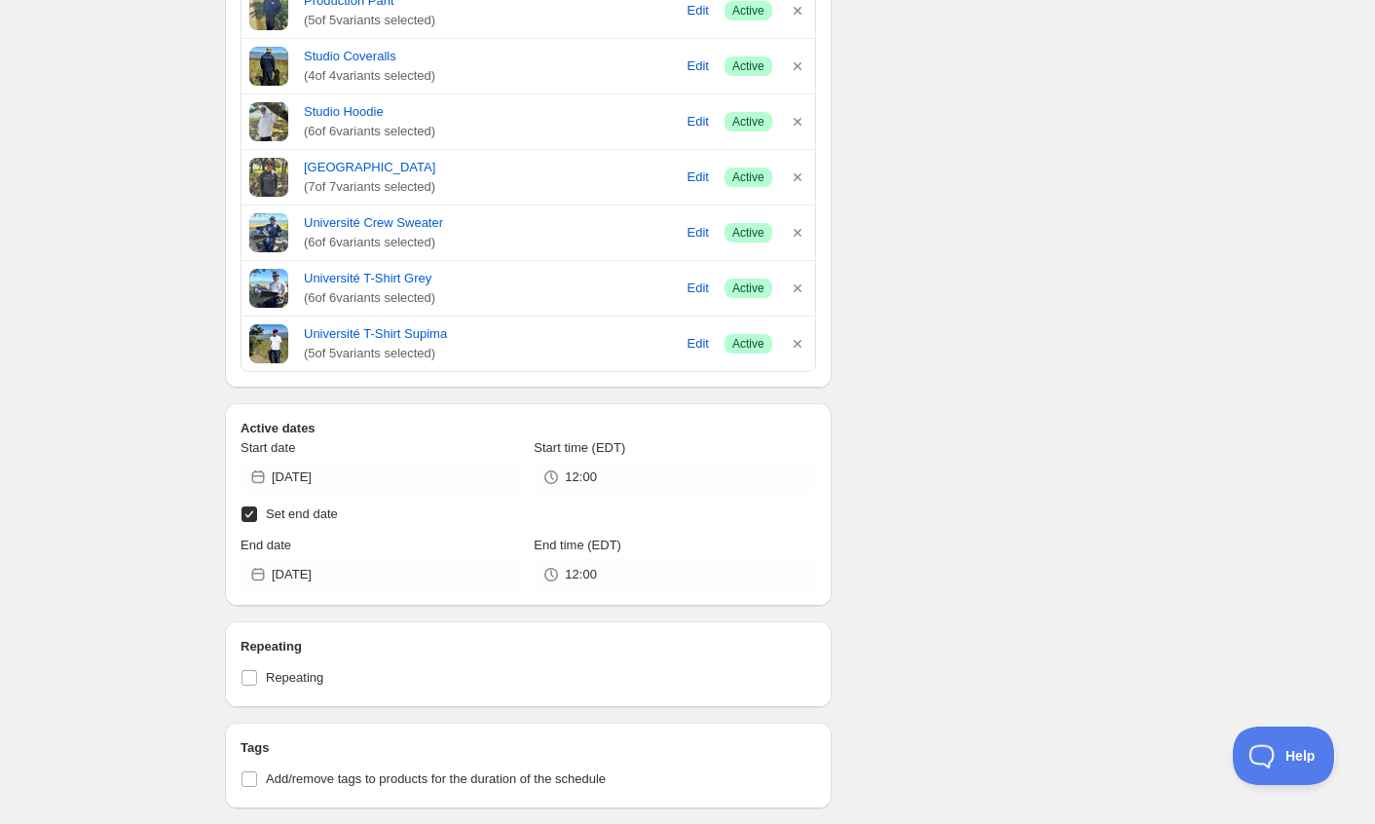
scroll to position [830, 0]
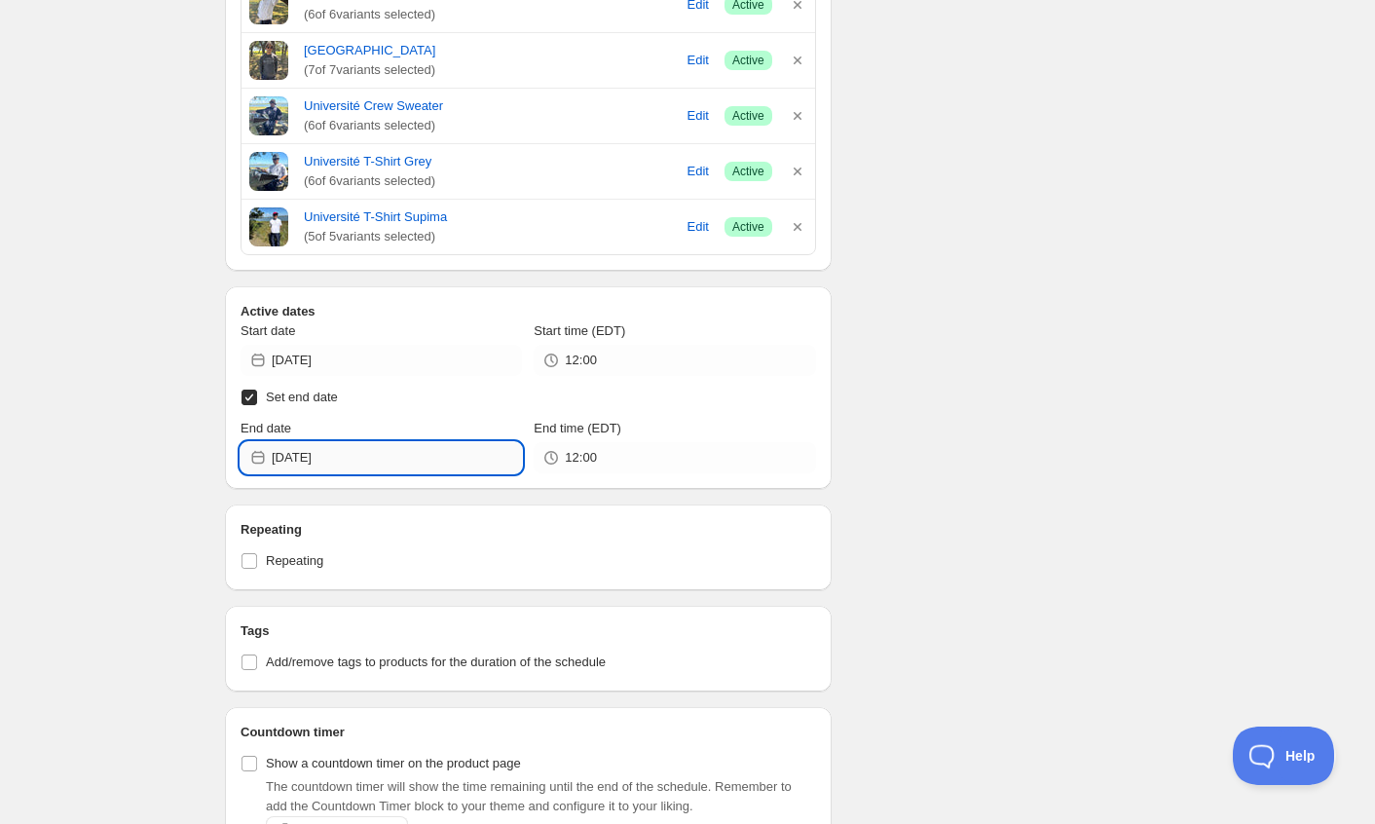
click at [467, 462] on input "[DATE]" at bounding box center [397, 457] width 250 height 31
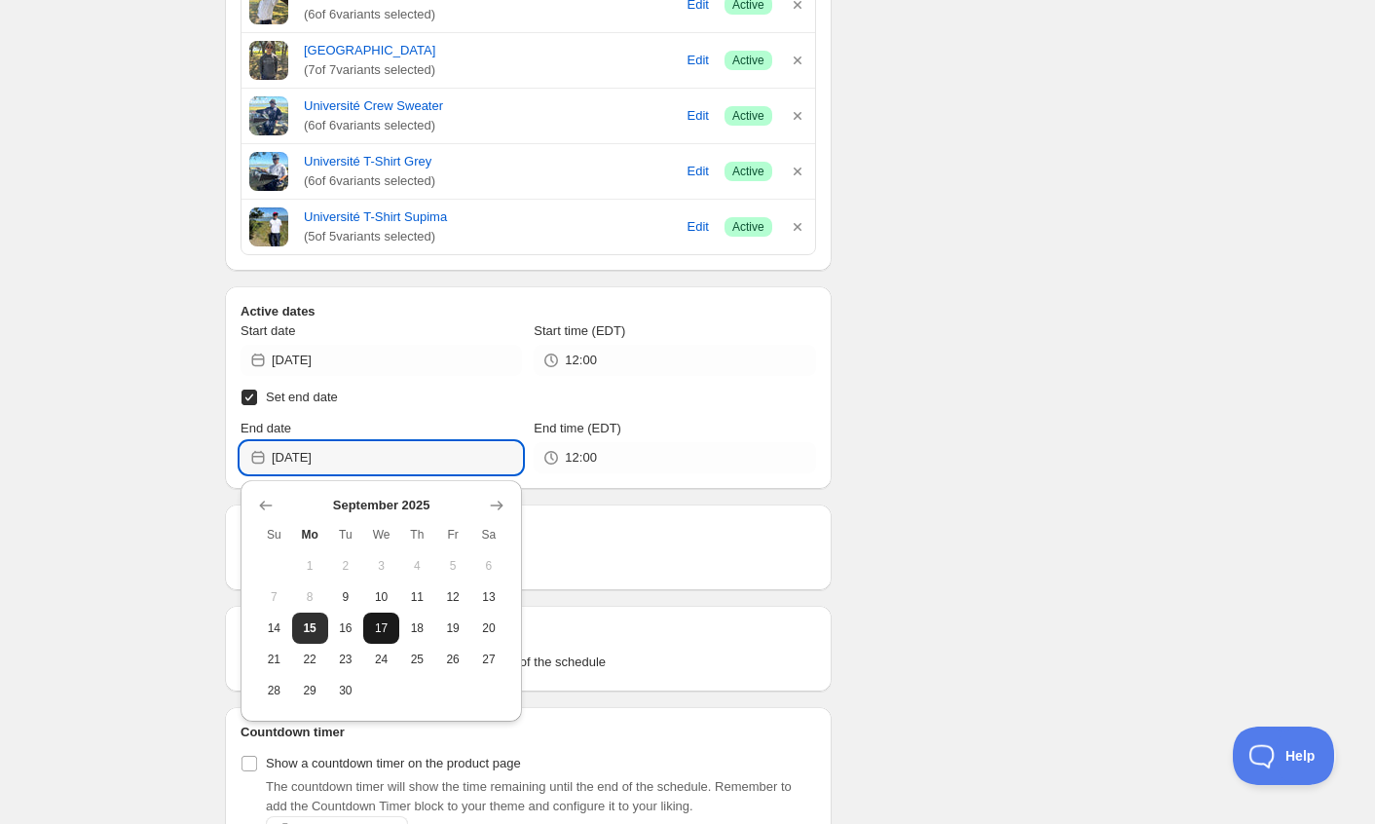
click at [371, 625] on span "17" at bounding box center [381, 628] width 20 height 16
type input "[DATE]"
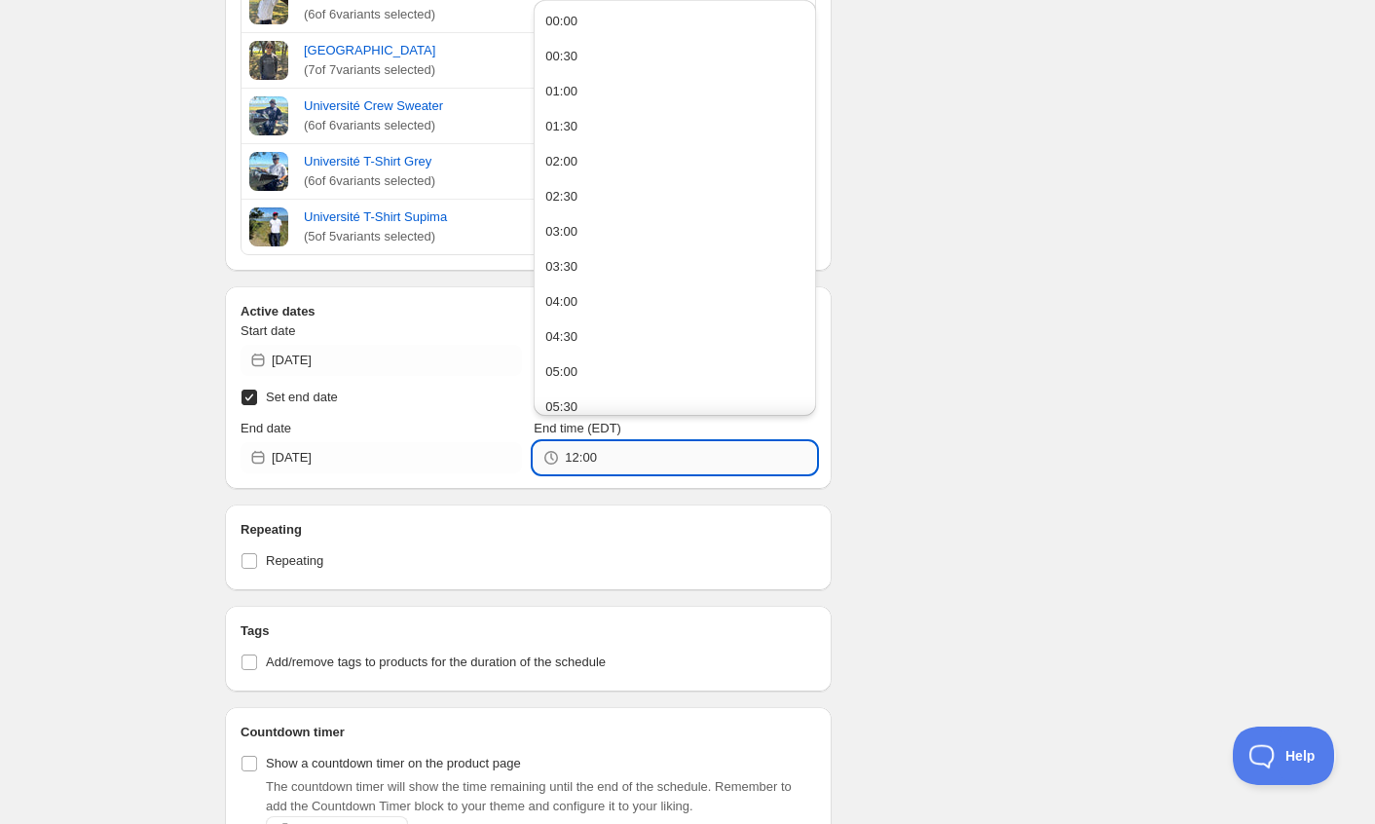
click at [658, 457] on input "12:00" at bounding box center [690, 457] width 250 height 31
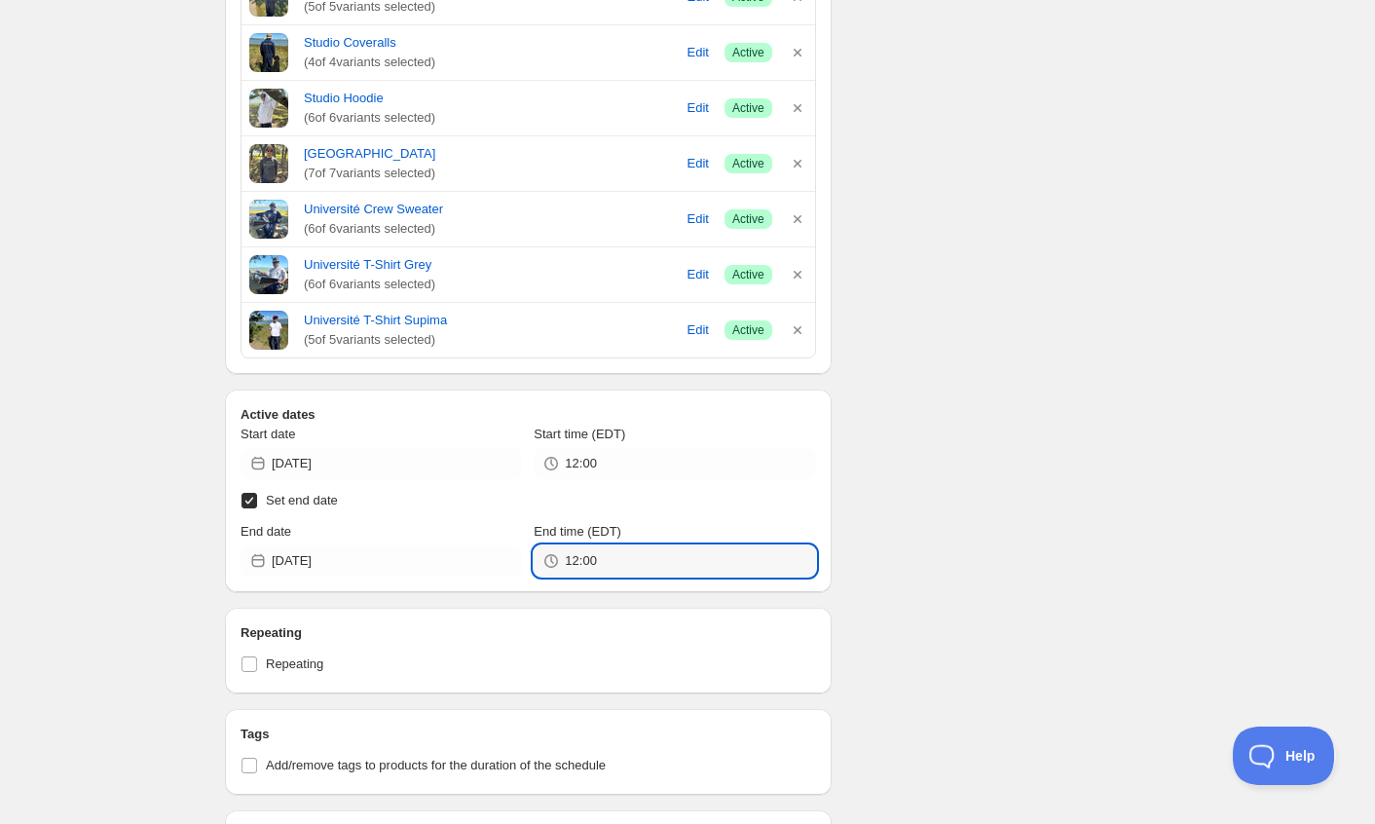
scroll to position [729, 0]
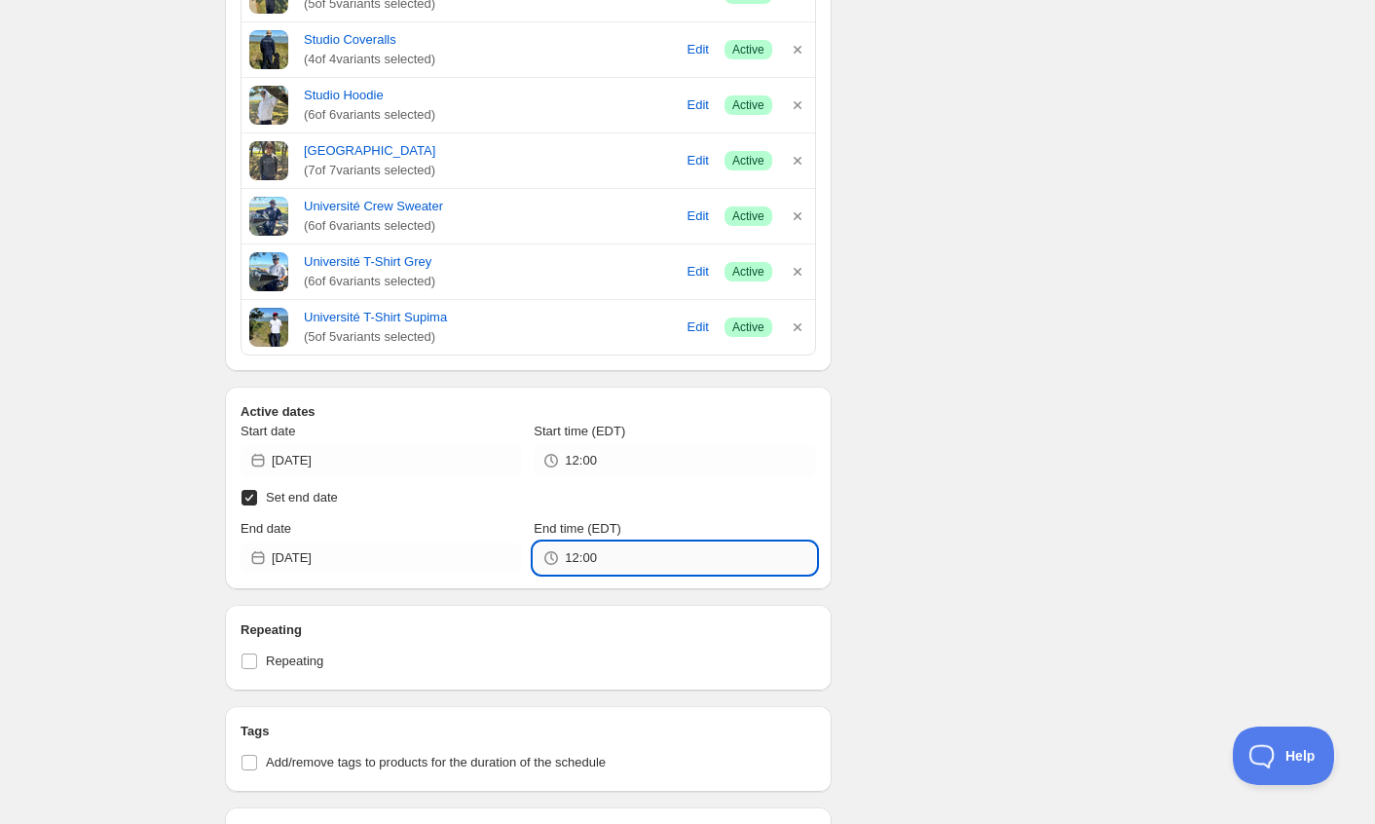
click at [651, 560] on input "12:00" at bounding box center [690, 557] width 250 height 31
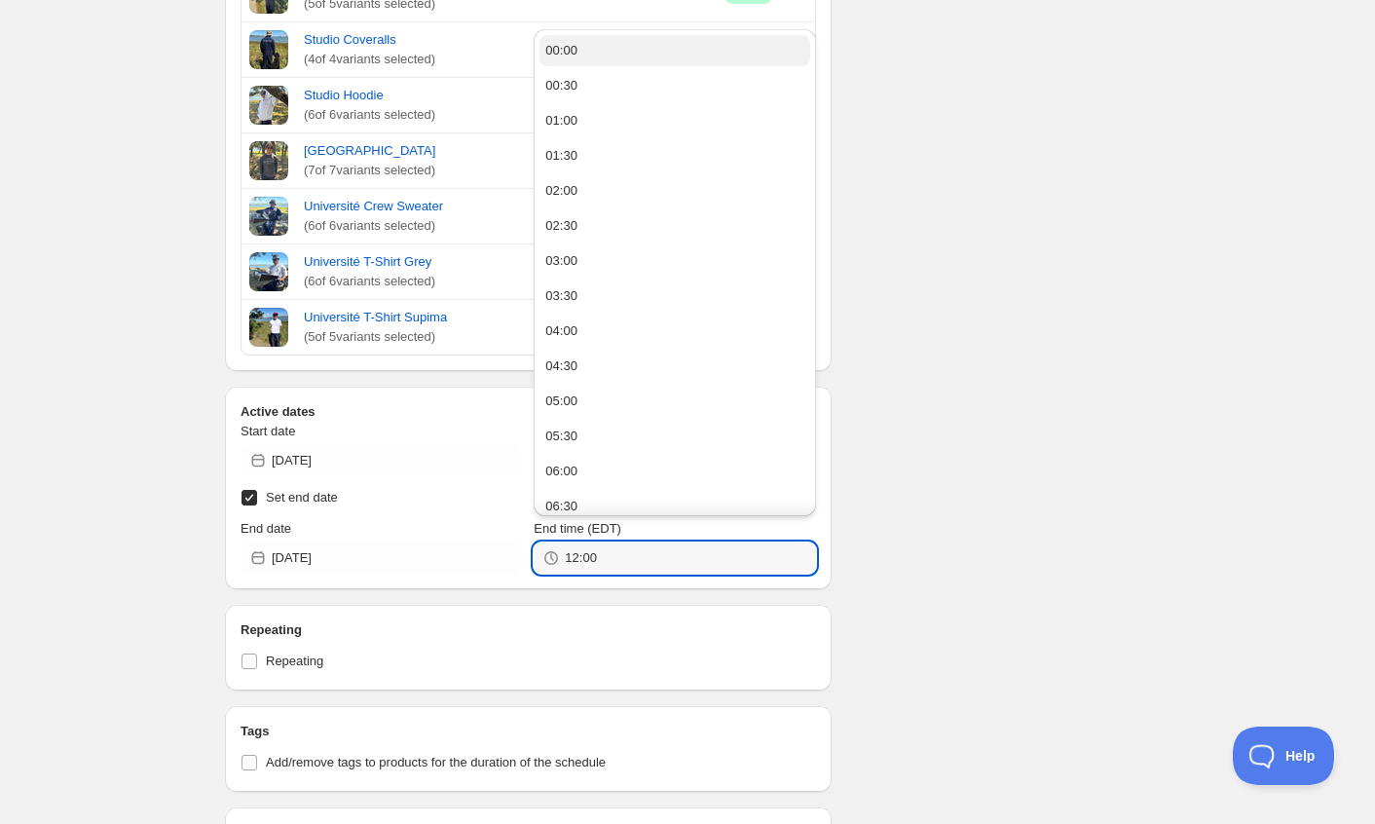
click at [613, 60] on button "00:00" at bounding box center [674, 50] width 270 height 31
type input "00:00"
